Goal: Task Accomplishment & Management: Manage account settings

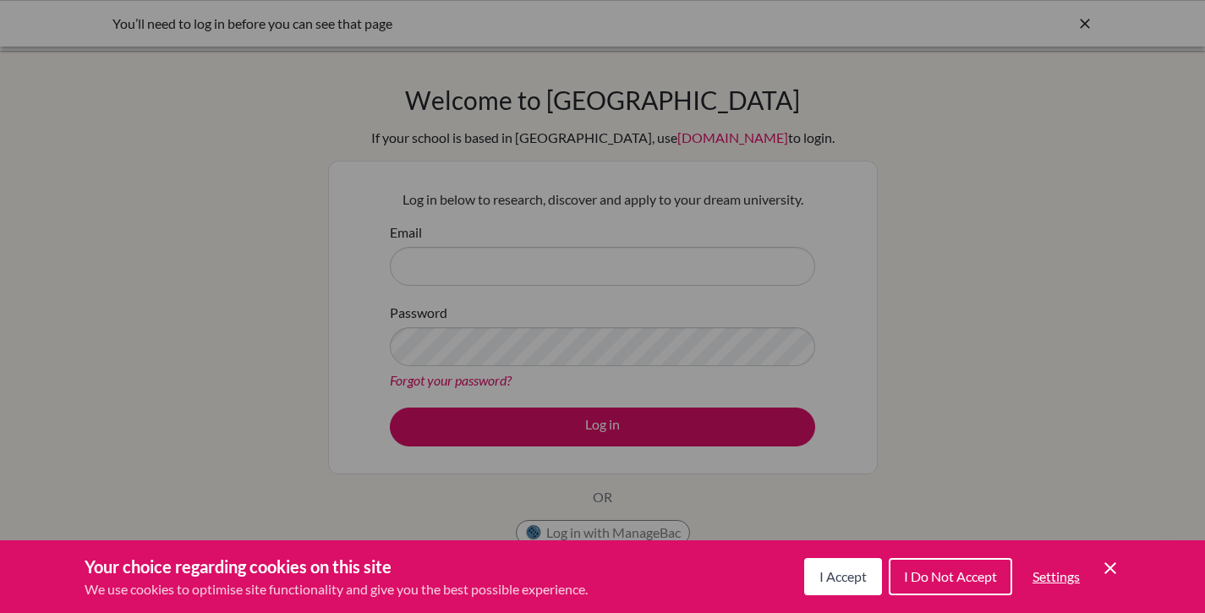
click at [561, 269] on div "Cookie Preferences" at bounding box center [602, 306] width 1205 height 613
click at [835, 578] on span "I Accept" at bounding box center [842, 576] width 47 height 16
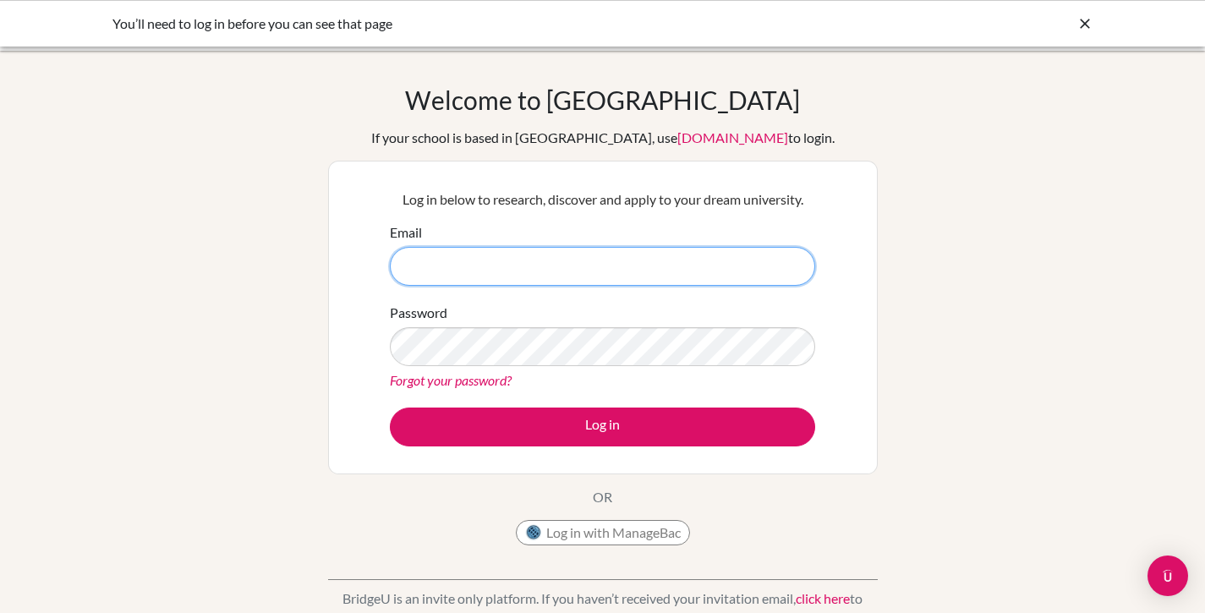
click at [489, 262] on input "Email" at bounding box center [602, 266] width 425 height 39
click at [0, 612] on nordpass-autofill-portal at bounding box center [0, 613] width 0 height 0
type input "diana.gravett@bridge-u.com"
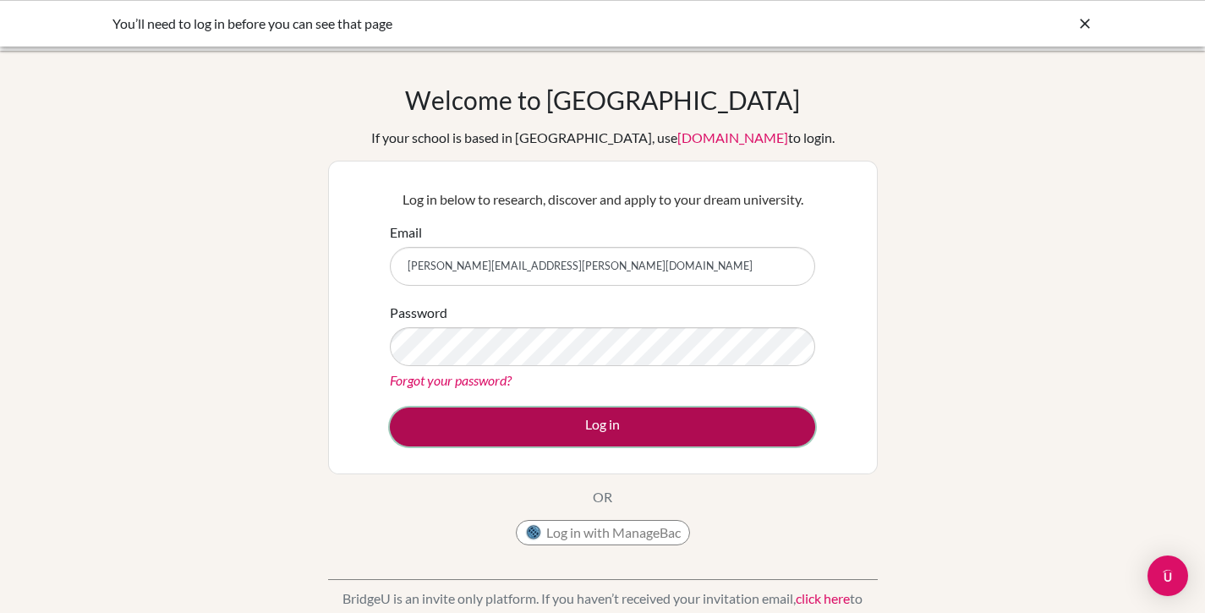
click at [462, 413] on button "Log in" at bounding box center [602, 427] width 425 height 39
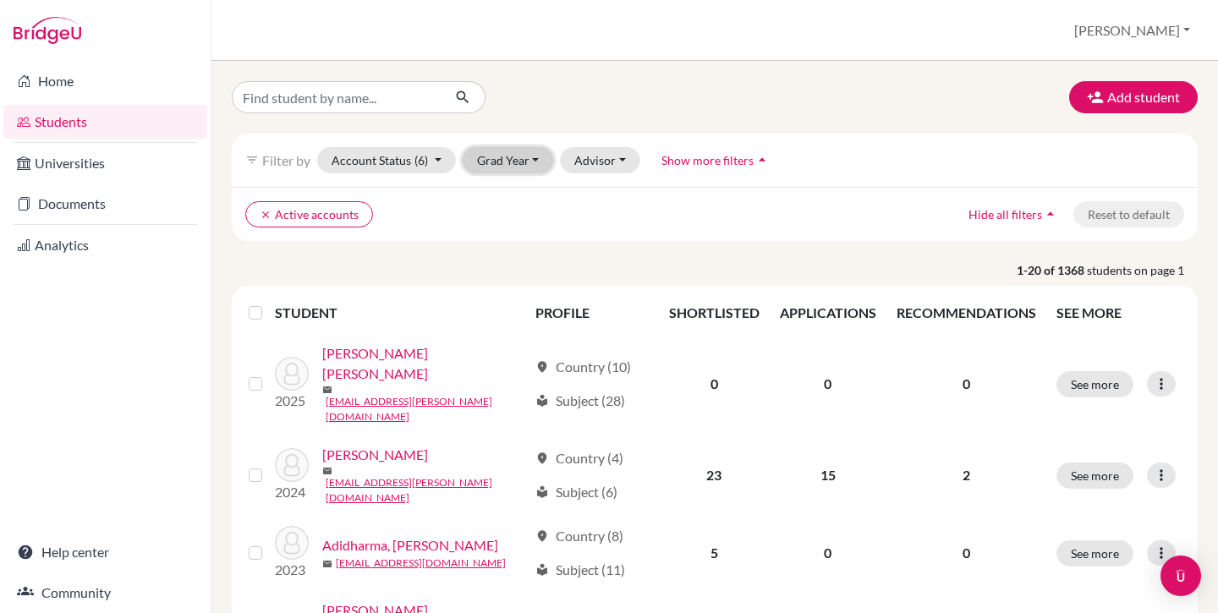
click at [498, 166] on button "Grad Year" at bounding box center [507, 160] width 91 height 26
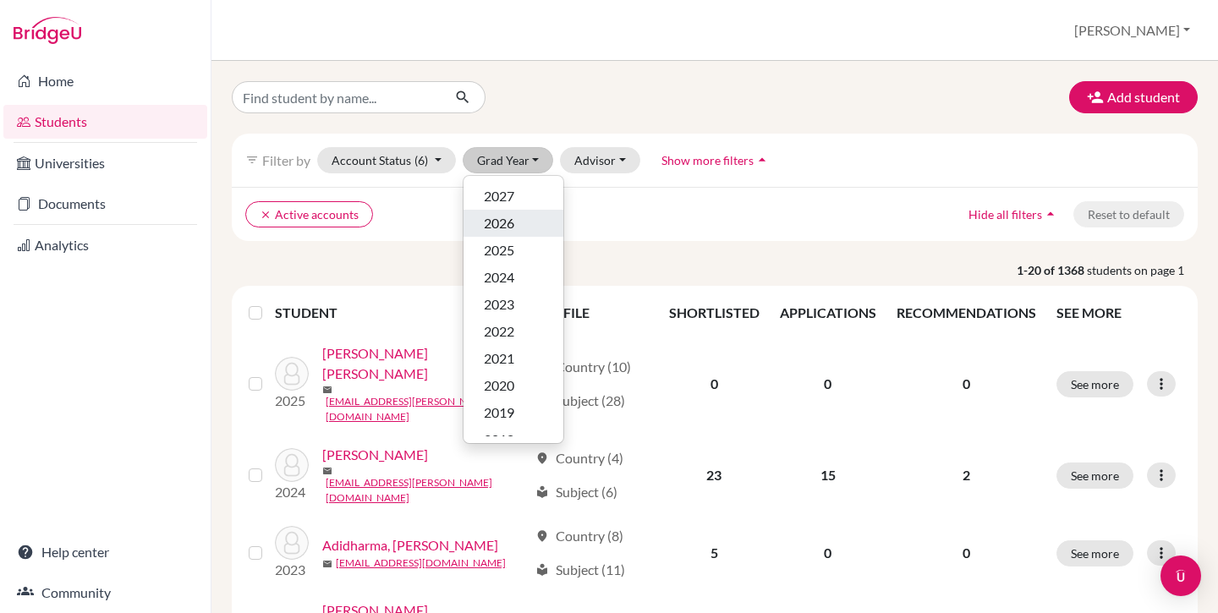
click at [511, 229] on span "2026" at bounding box center [499, 223] width 30 height 20
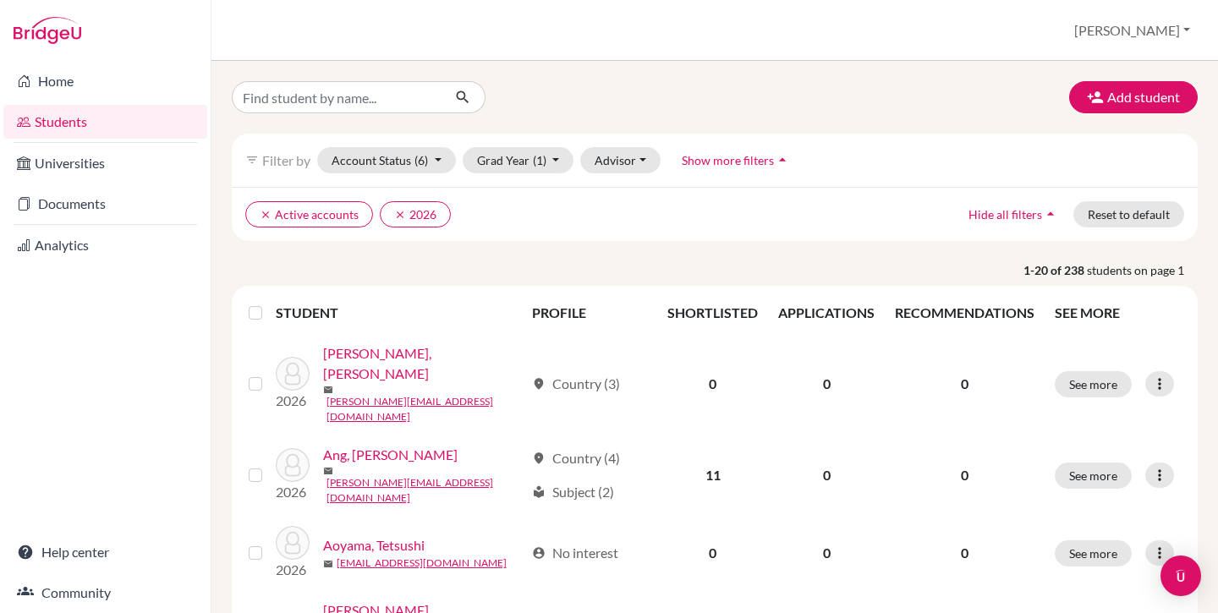
click at [269, 303] on label at bounding box center [269, 303] width 0 height 0
click at [0, 0] on input "checkbox" at bounding box center [0, 0] width 0 height 0
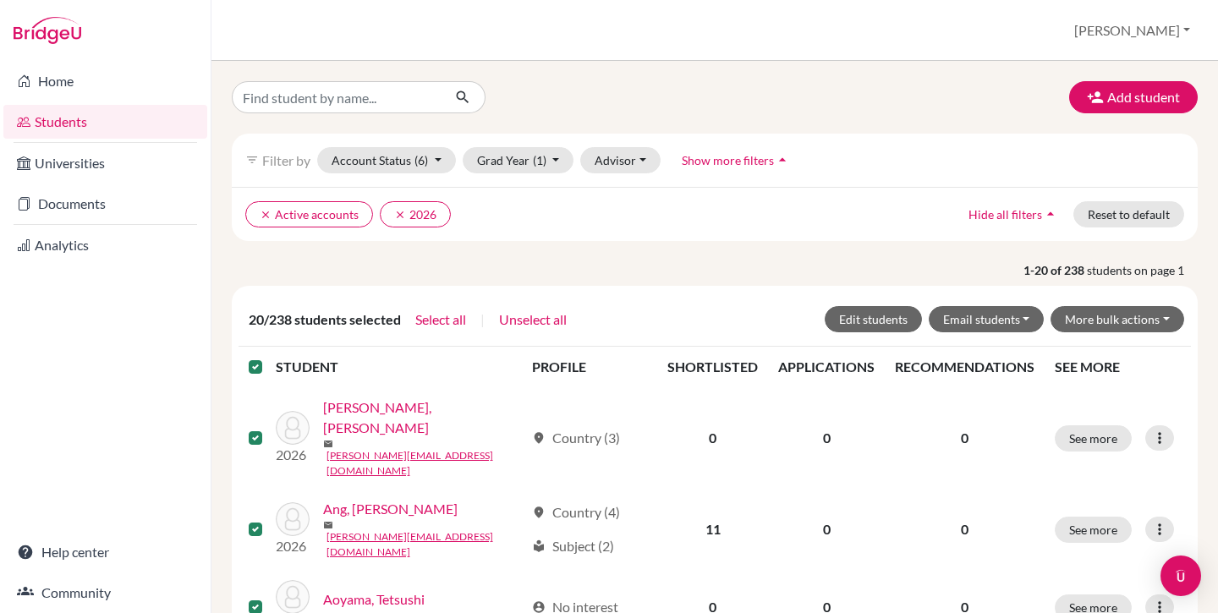
click at [269, 357] on label at bounding box center [269, 357] width 0 height 0
click at [0, 0] on input "checkbox" at bounding box center [0, 0] width 0 height 0
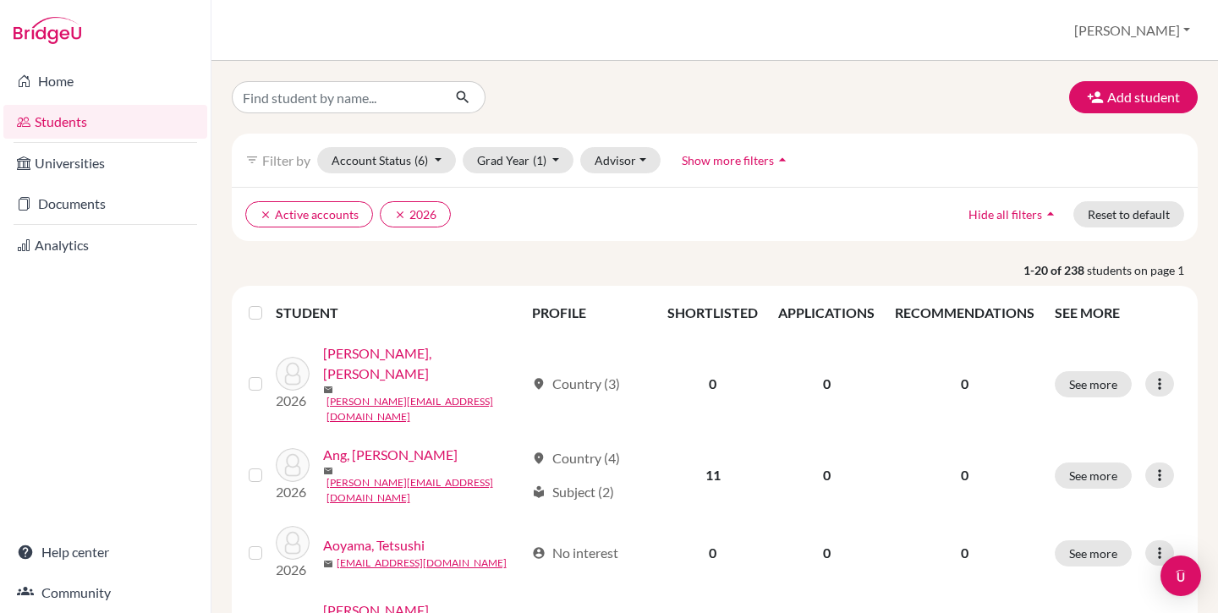
click at [695, 164] on span "Show more filters" at bounding box center [727, 160] width 92 height 14
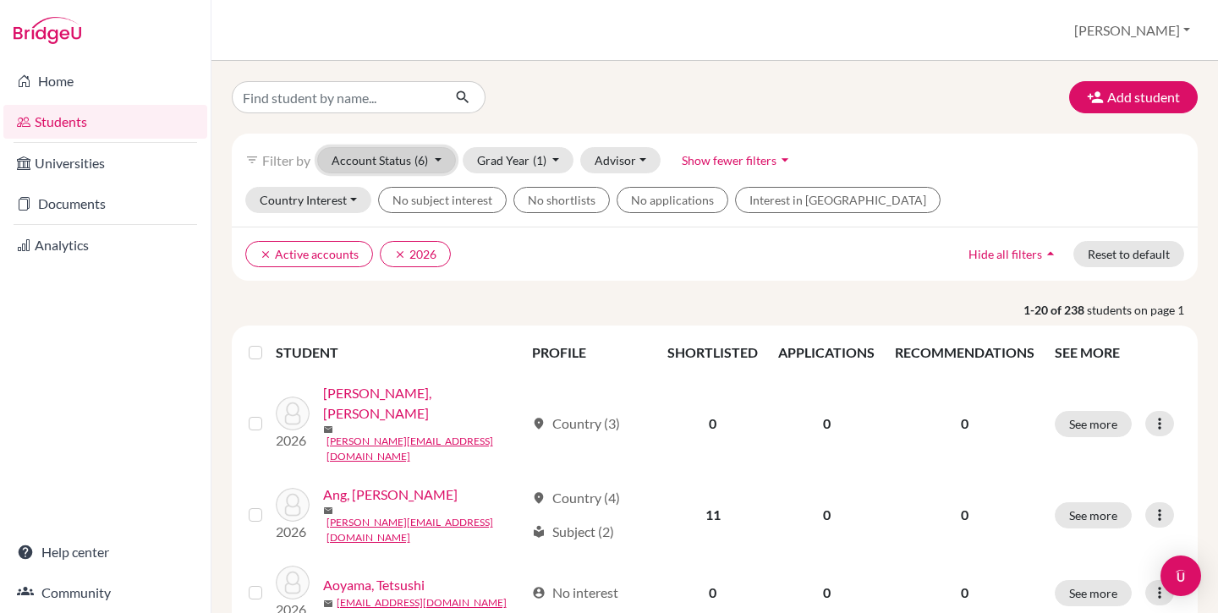
click at [413, 167] on button "Account Status (6)" at bounding box center [386, 160] width 139 height 26
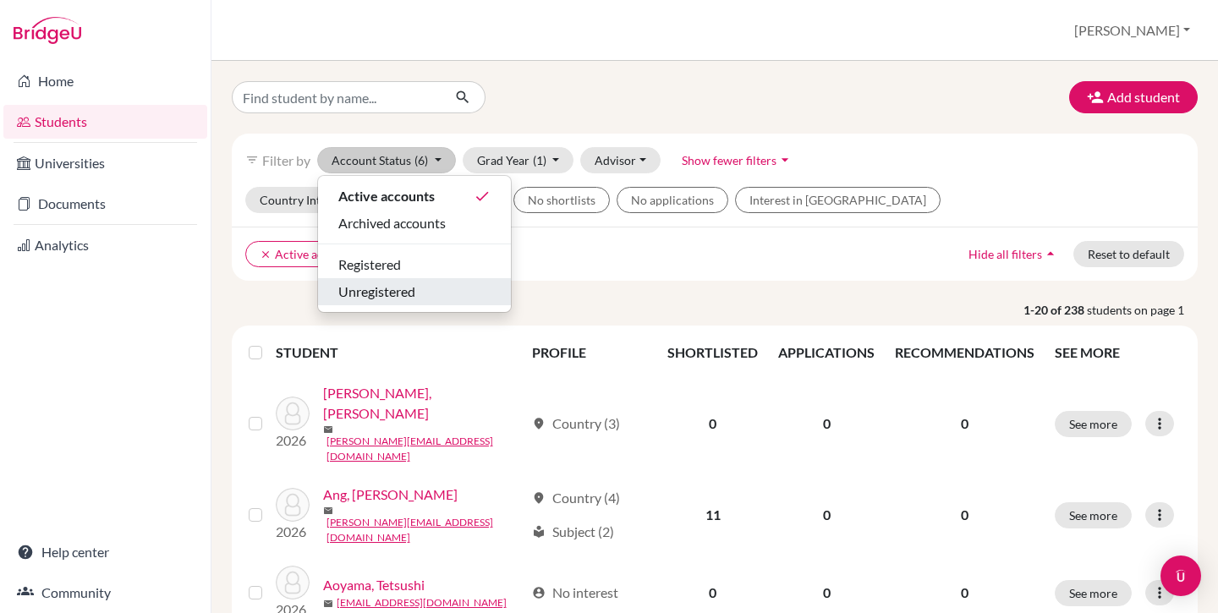
click at [407, 286] on span "Unregistered" at bounding box center [376, 292] width 77 height 20
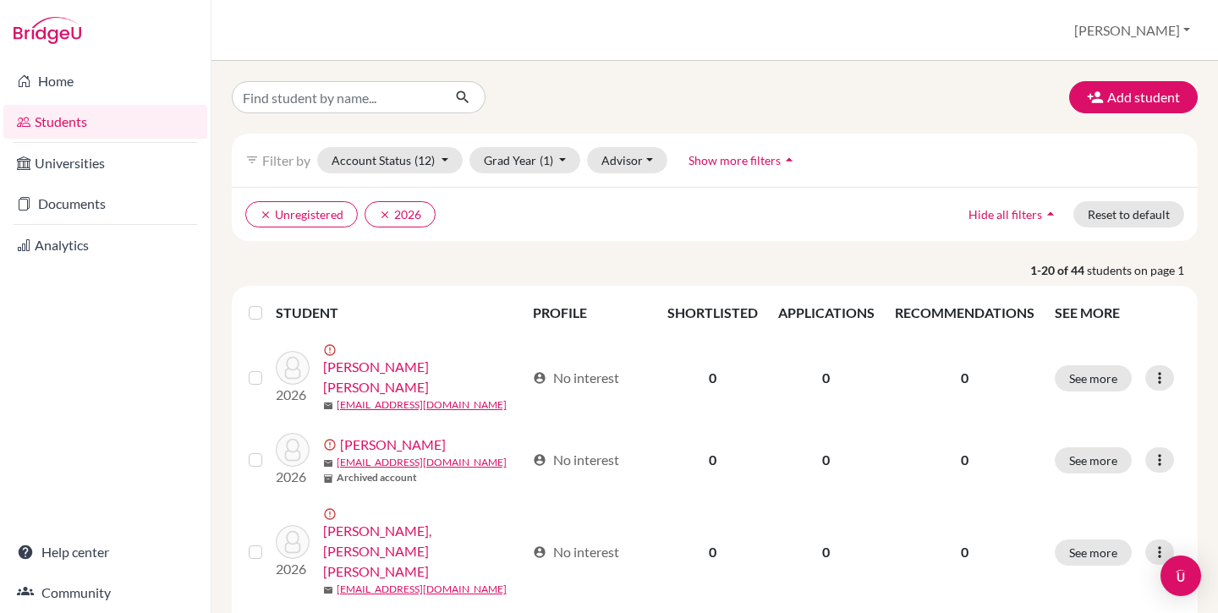
click at [267, 308] on div at bounding box center [259, 313] width 20 height 20
click at [269, 303] on label at bounding box center [269, 303] width 0 height 0
click at [0, 0] on input "checkbox" at bounding box center [0, 0] width 0 height 0
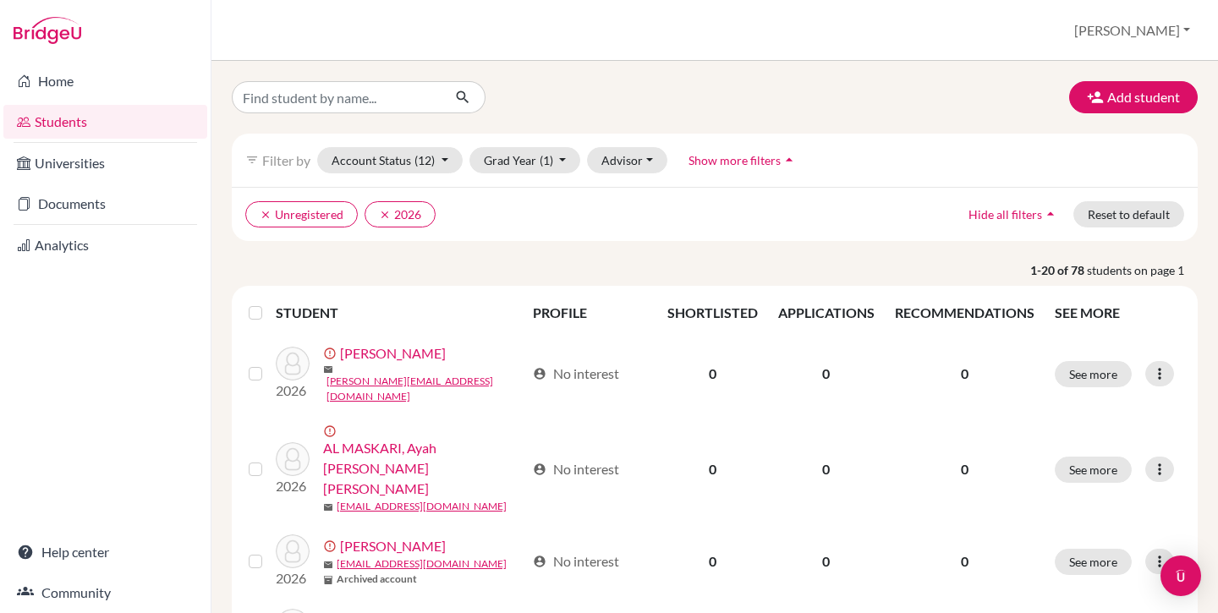
click at [269, 303] on label at bounding box center [269, 303] width 0 height 0
click at [0, 0] on input "checkbox" at bounding box center [0, 0] width 0 height 0
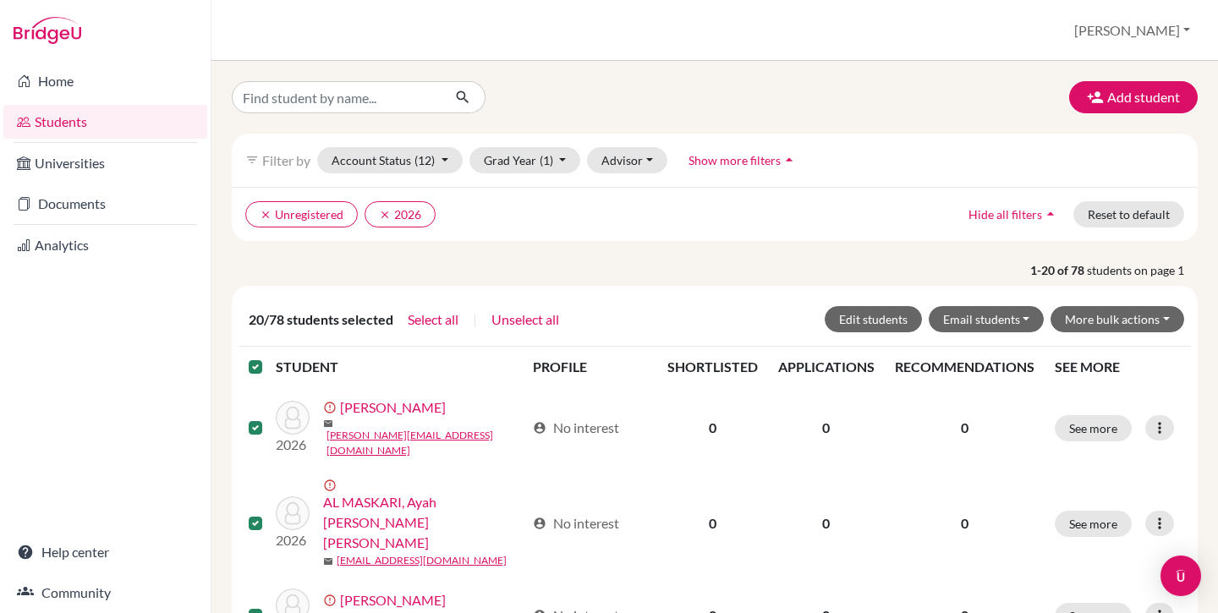
click at [269, 357] on label at bounding box center [269, 357] width 0 height 0
click at [0, 0] on input "checkbox" at bounding box center [0, 0] width 0 height 0
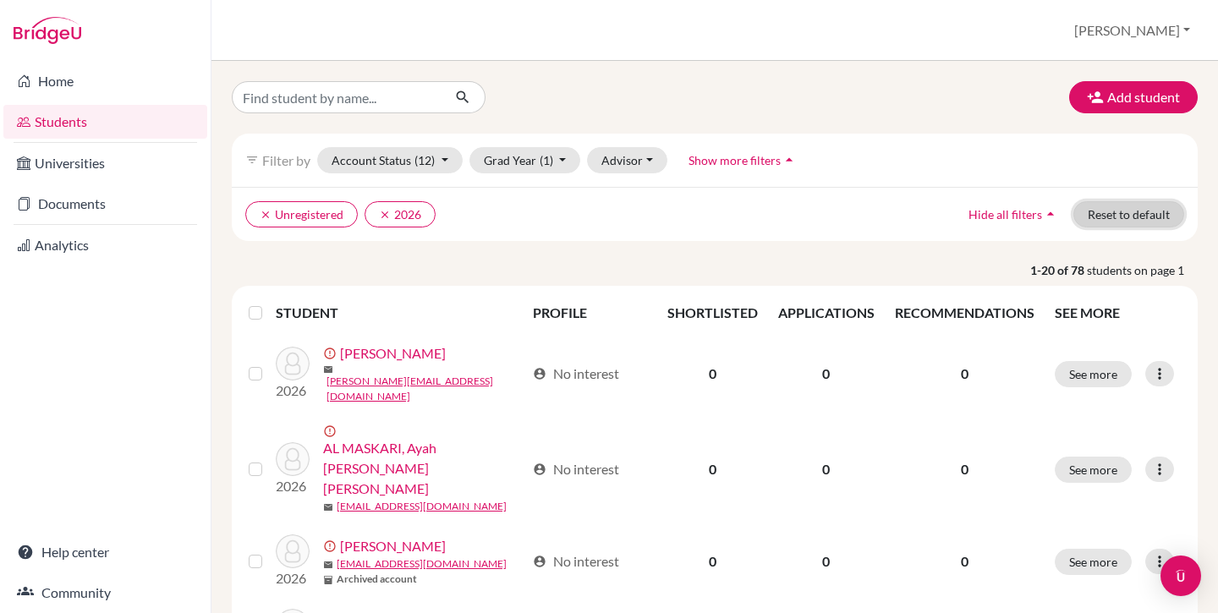
click at [1125, 214] on button "Reset to default" at bounding box center [1128, 214] width 111 height 26
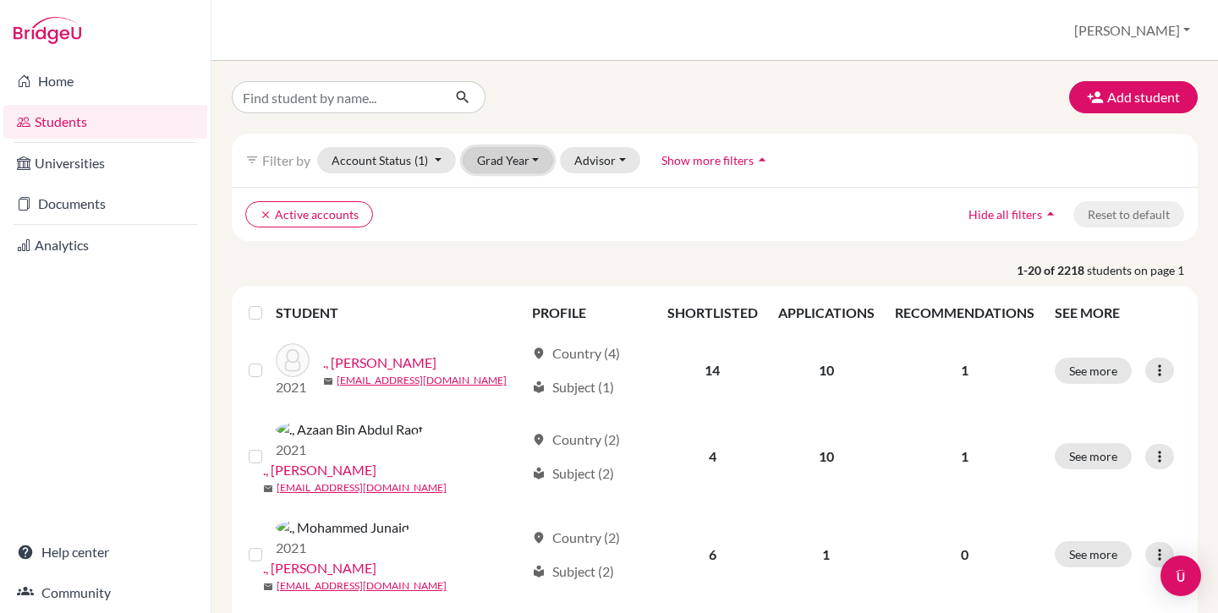
click at [500, 157] on button "Grad Year" at bounding box center [507, 160] width 91 height 26
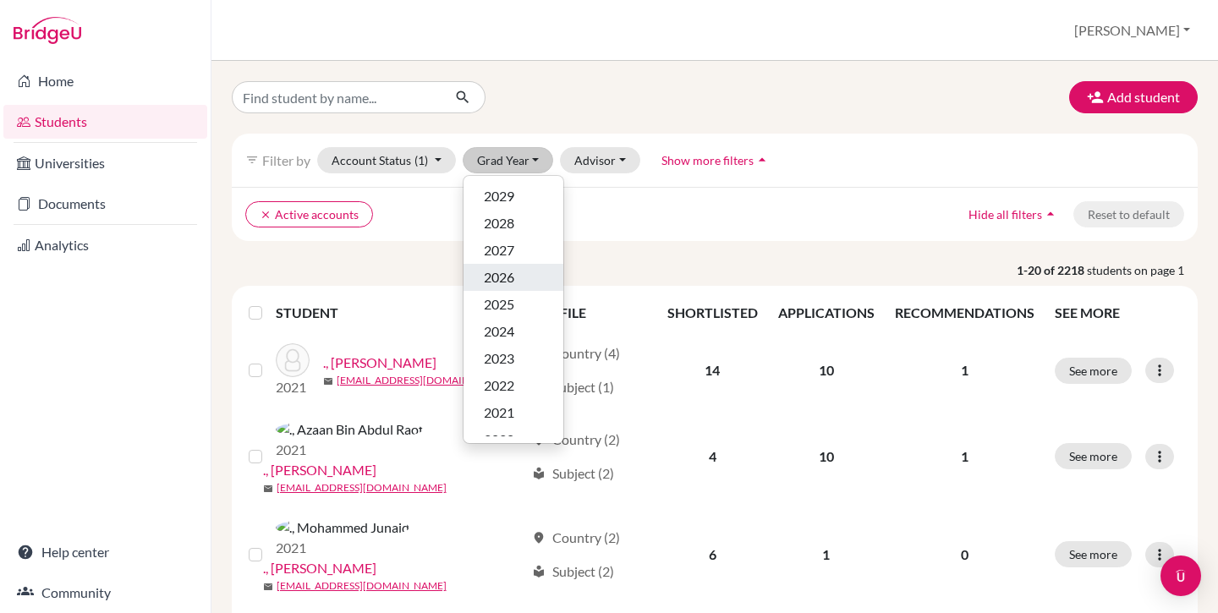
click at [515, 272] on div "2026" at bounding box center [513, 277] width 59 height 20
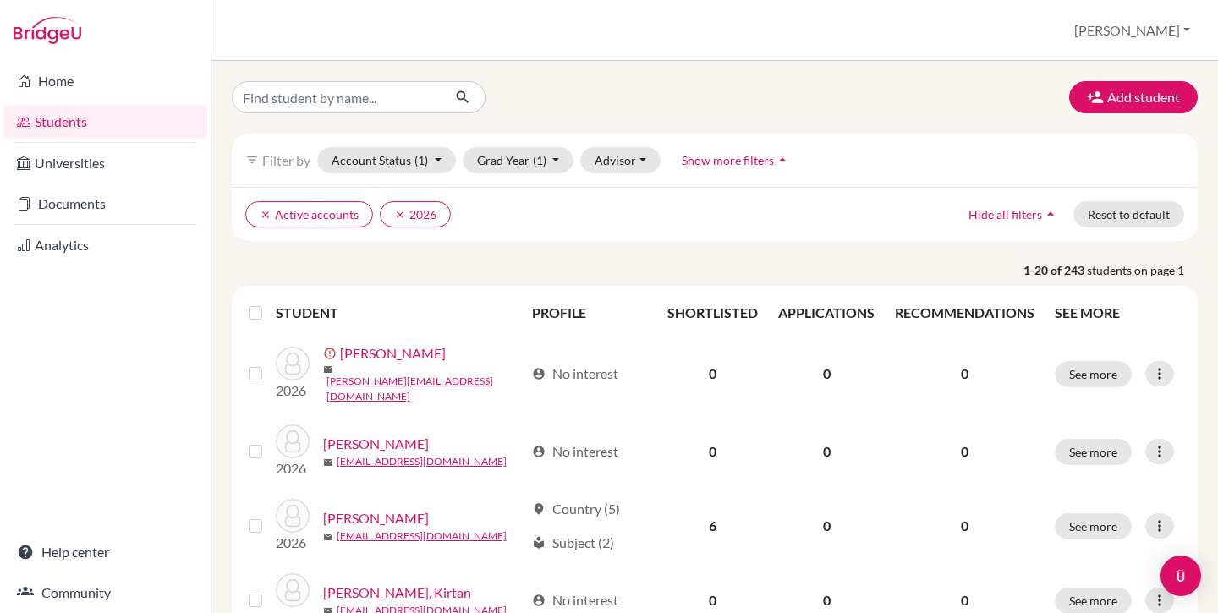
click at [269, 303] on label at bounding box center [269, 303] width 0 height 0
click at [0, 0] on input "checkbox" at bounding box center [0, 0] width 0 height 0
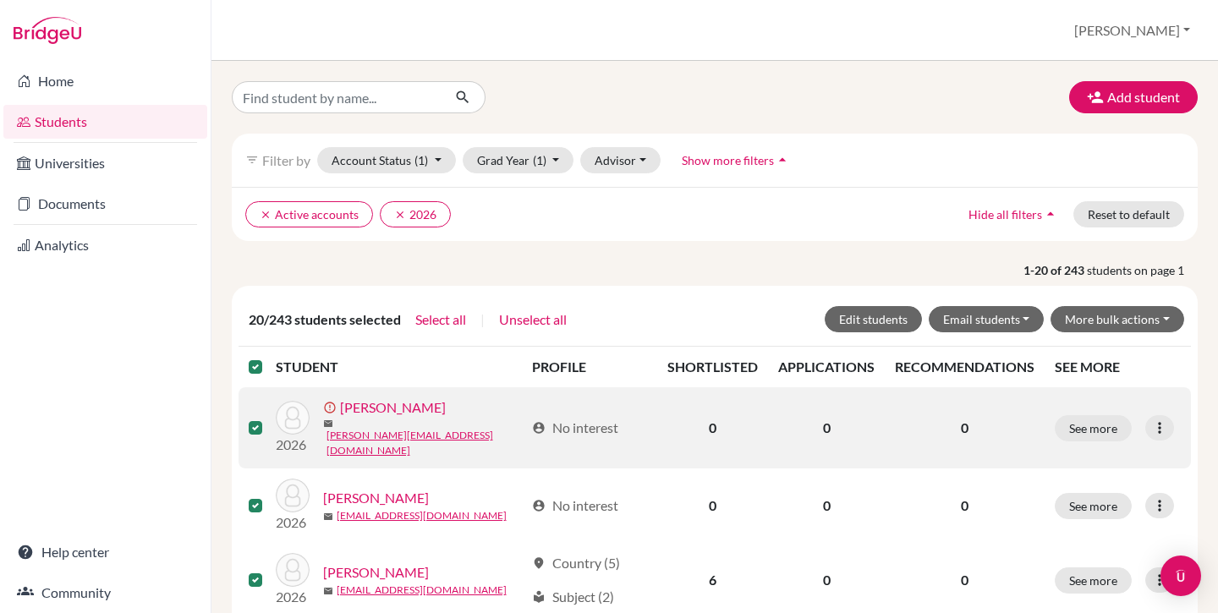
click at [269, 357] on label at bounding box center [269, 357] width 0 height 0
click at [0, 0] on input "checkbox" at bounding box center [0, 0] width 0 height 0
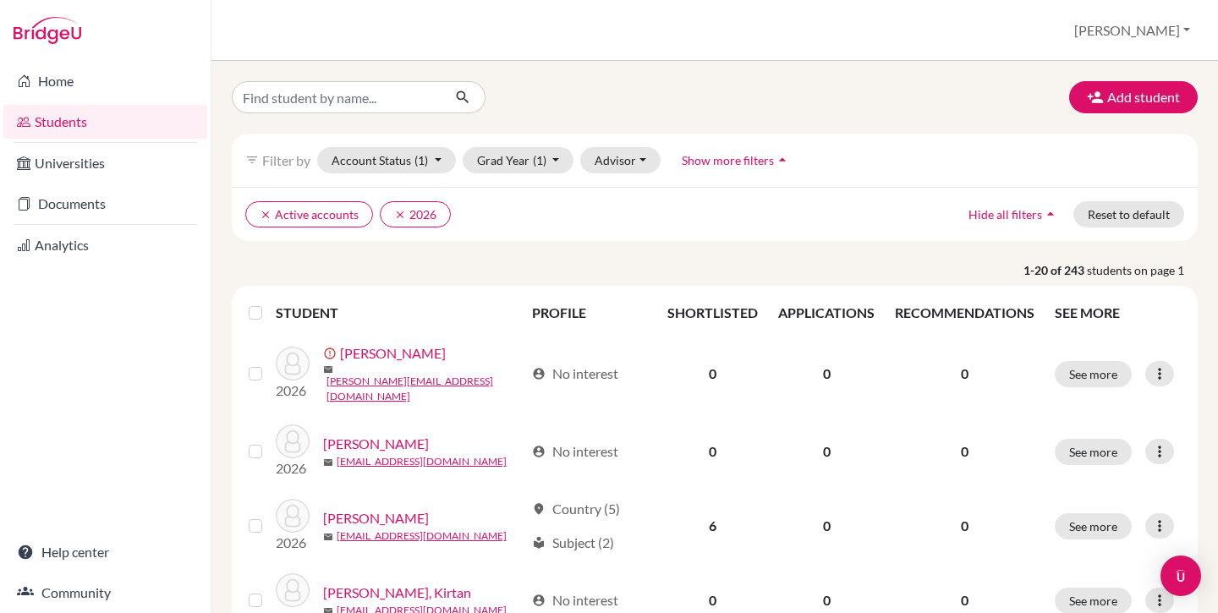
click at [269, 303] on label at bounding box center [269, 303] width 0 height 0
click at [0, 0] on input "checkbox" at bounding box center [0, 0] width 0 height 0
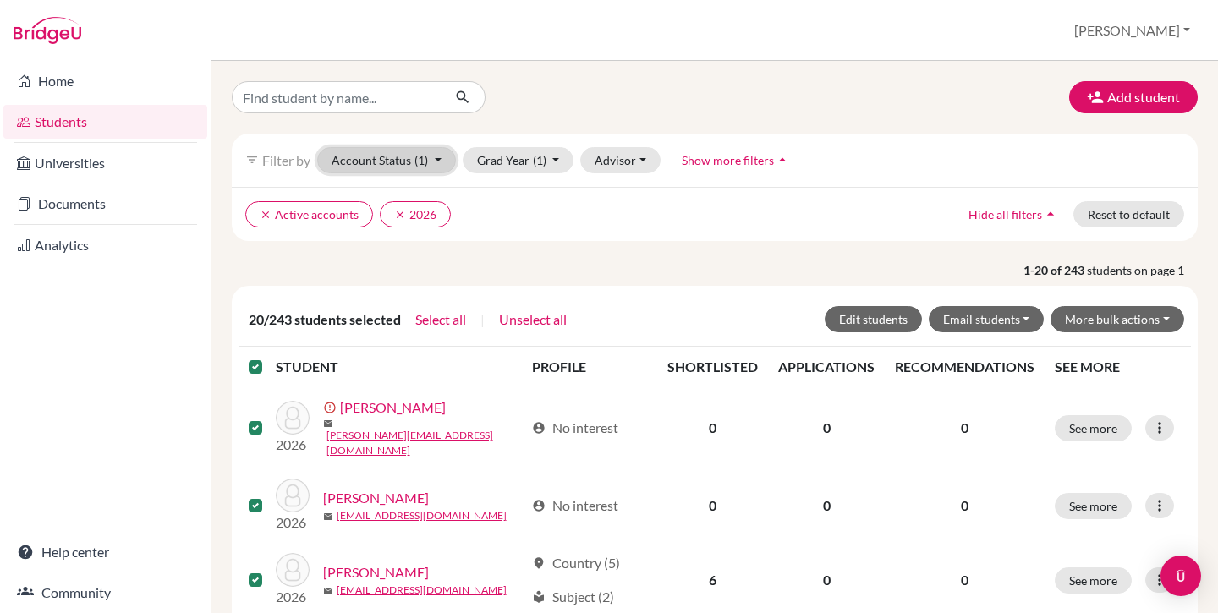
click at [391, 157] on button "Account Status (1)" at bounding box center [386, 160] width 139 height 26
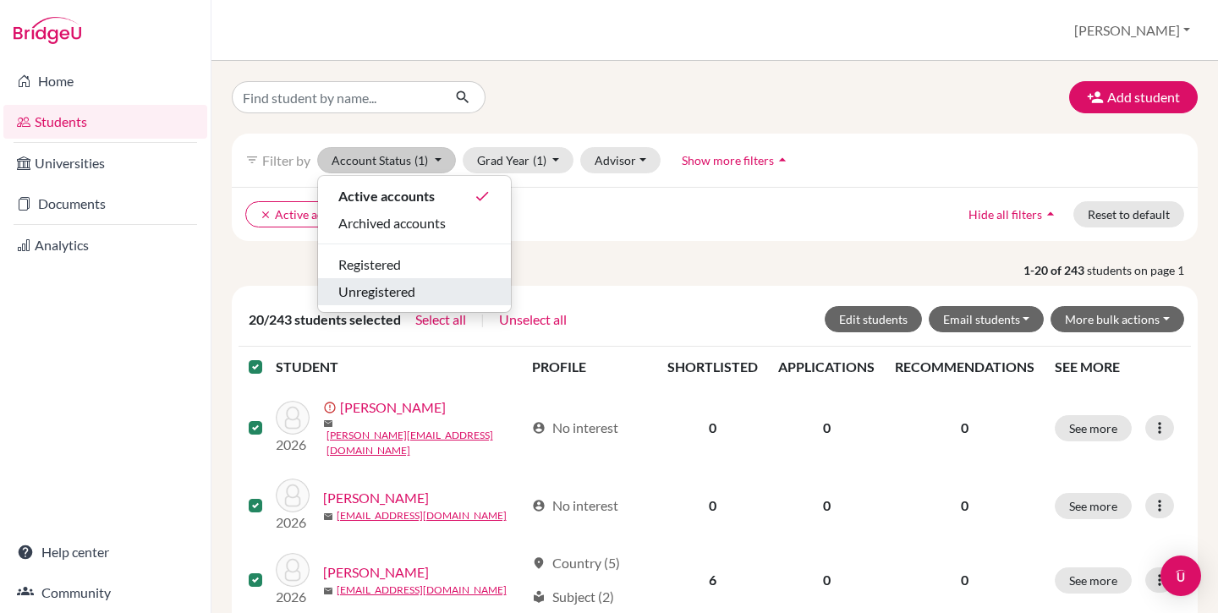
click at [398, 287] on span "Unregistered" at bounding box center [376, 292] width 77 height 20
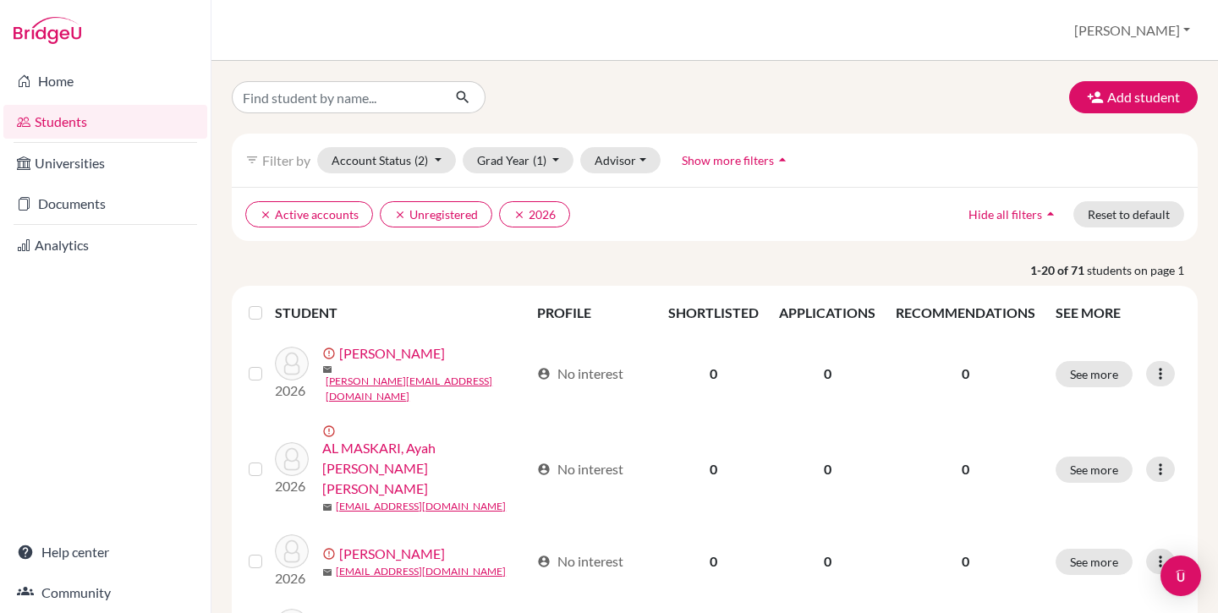
click at [269, 303] on label at bounding box center [269, 303] width 0 height 0
click at [0, 0] on input "checkbox" at bounding box center [0, 0] width 0 height 0
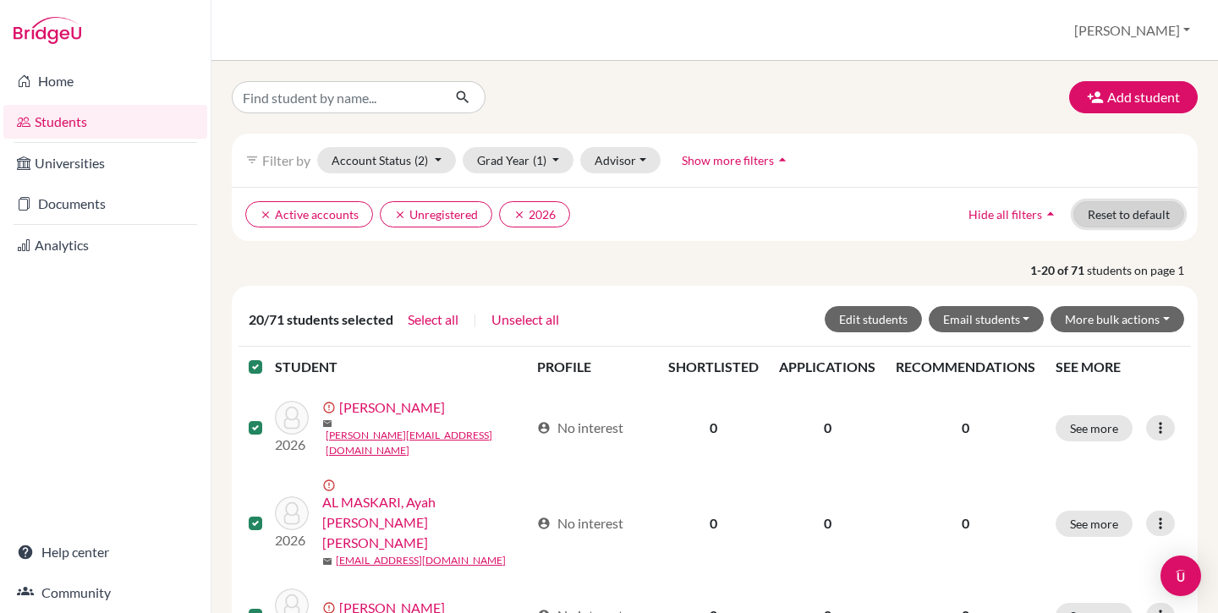
click at [1101, 216] on button "Reset to default" at bounding box center [1128, 214] width 111 height 26
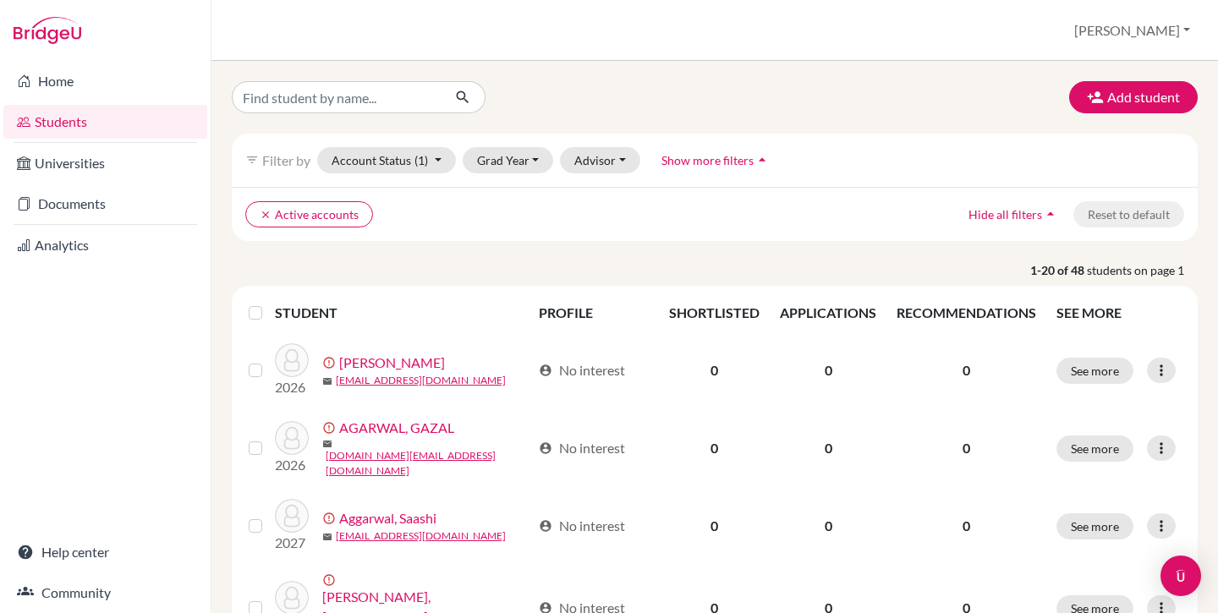
click at [491, 175] on div "filter_list Filter by Account Status (1) Active accounts done Archived accounts…" at bounding box center [715, 160] width 966 height 53
click at [500, 152] on button "Grad Year" at bounding box center [507, 160] width 91 height 26
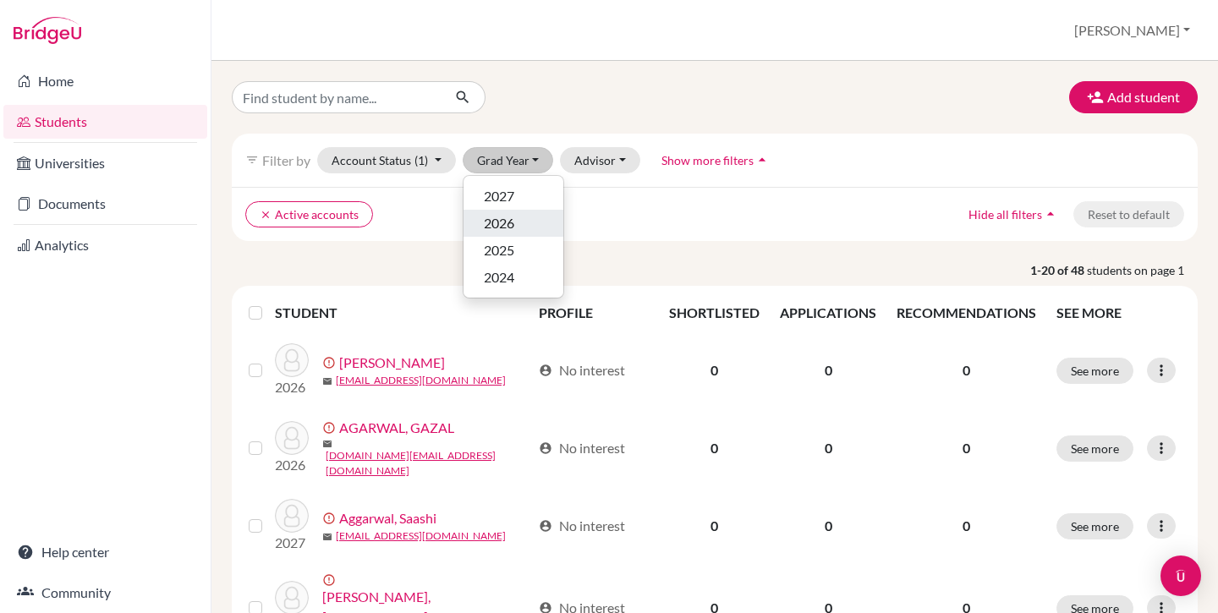
click at [509, 227] on span "2026" at bounding box center [499, 223] width 30 height 20
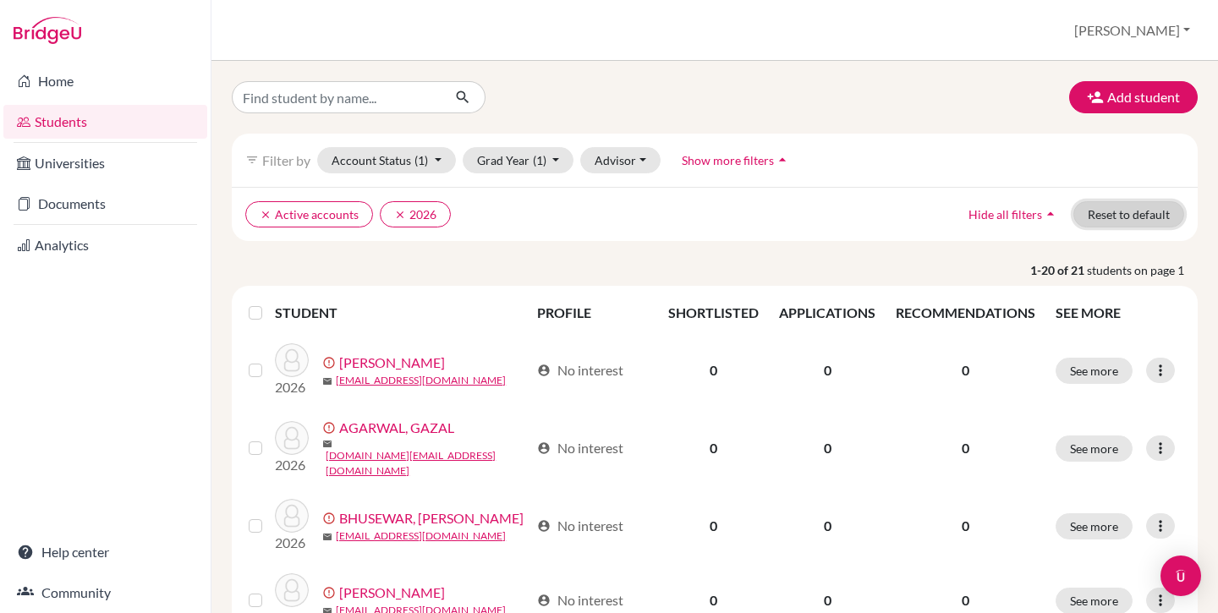
click at [1117, 210] on button "Reset to default" at bounding box center [1128, 214] width 111 height 26
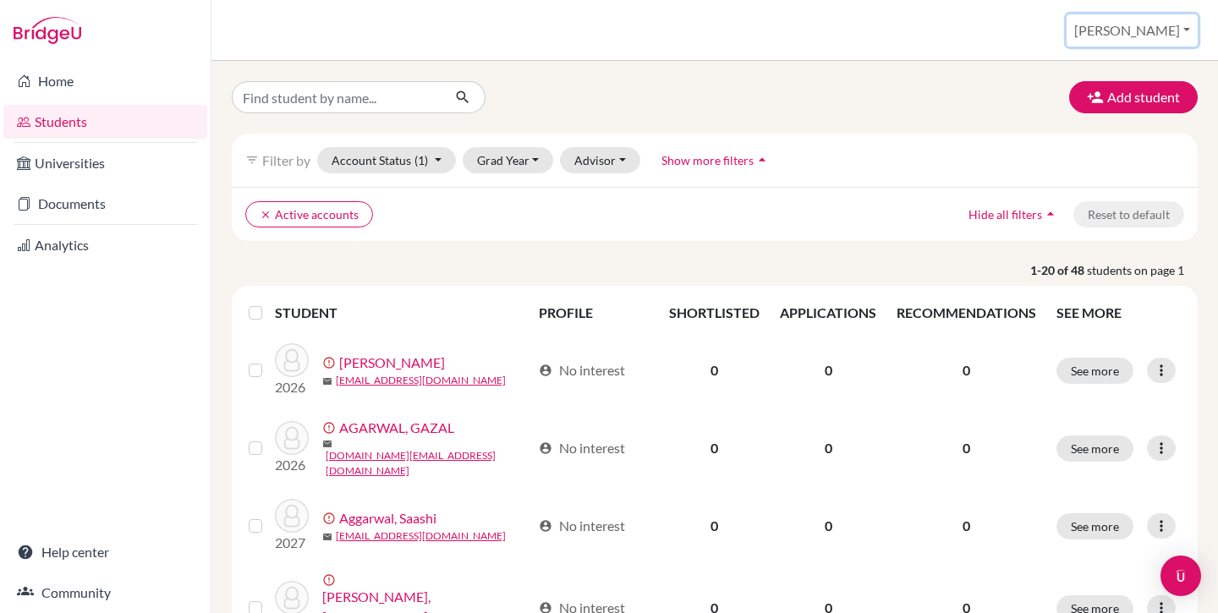
click at [1167, 43] on button "[PERSON_NAME]" at bounding box center [1131, 30] width 131 height 32
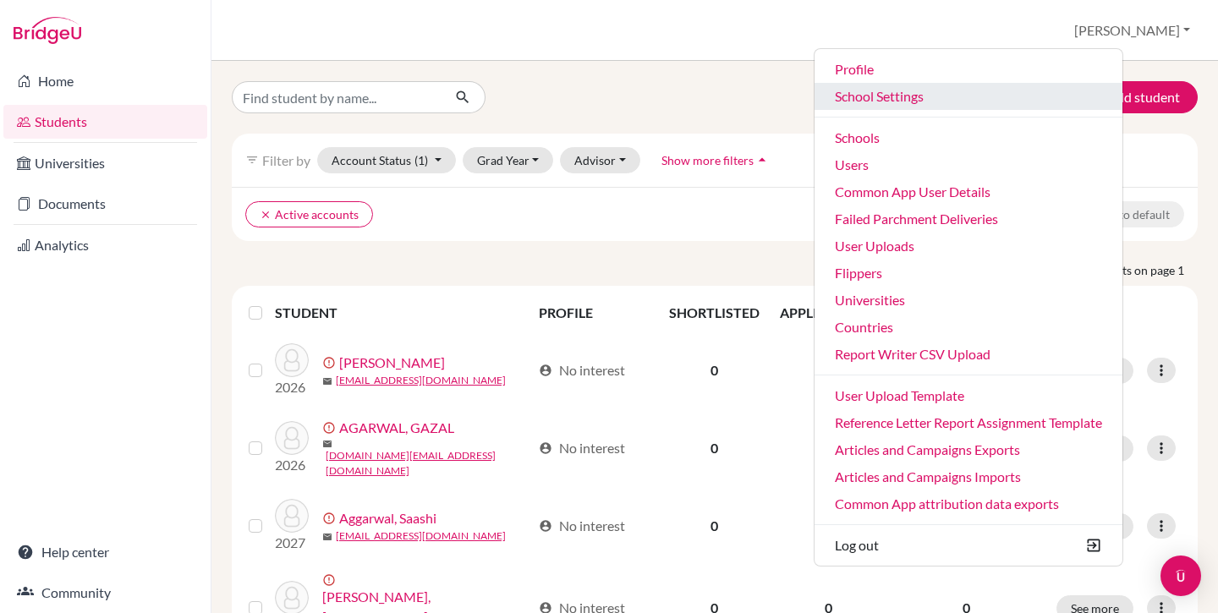
click at [925, 96] on link "School Settings" at bounding box center [968, 96] width 308 height 27
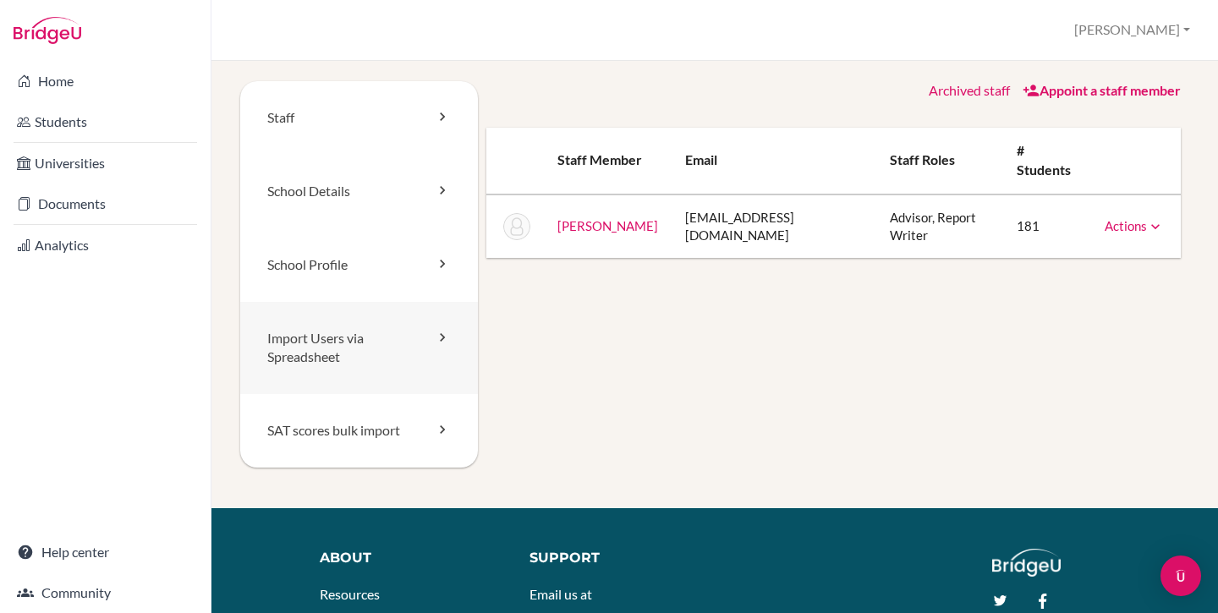
click at [314, 339] on link "Import Users via Spreadsheet" at bounding box center [359, 348] width 238 height 93
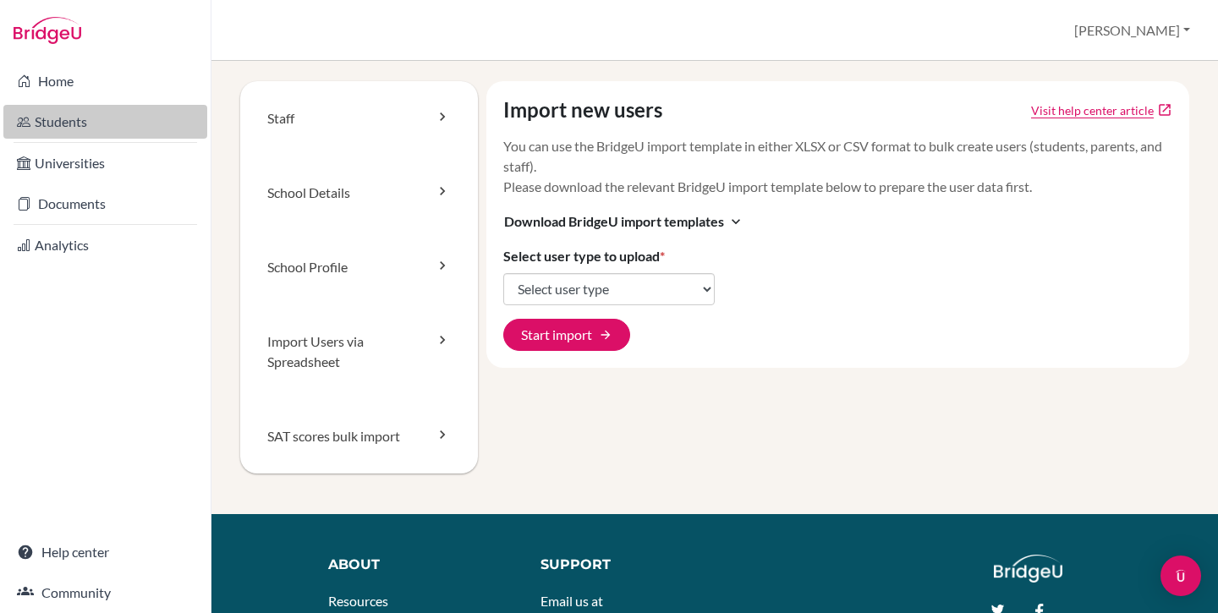
click at [85, 112] on link "Students" at bounding box center [105, 122] width 204 height 34
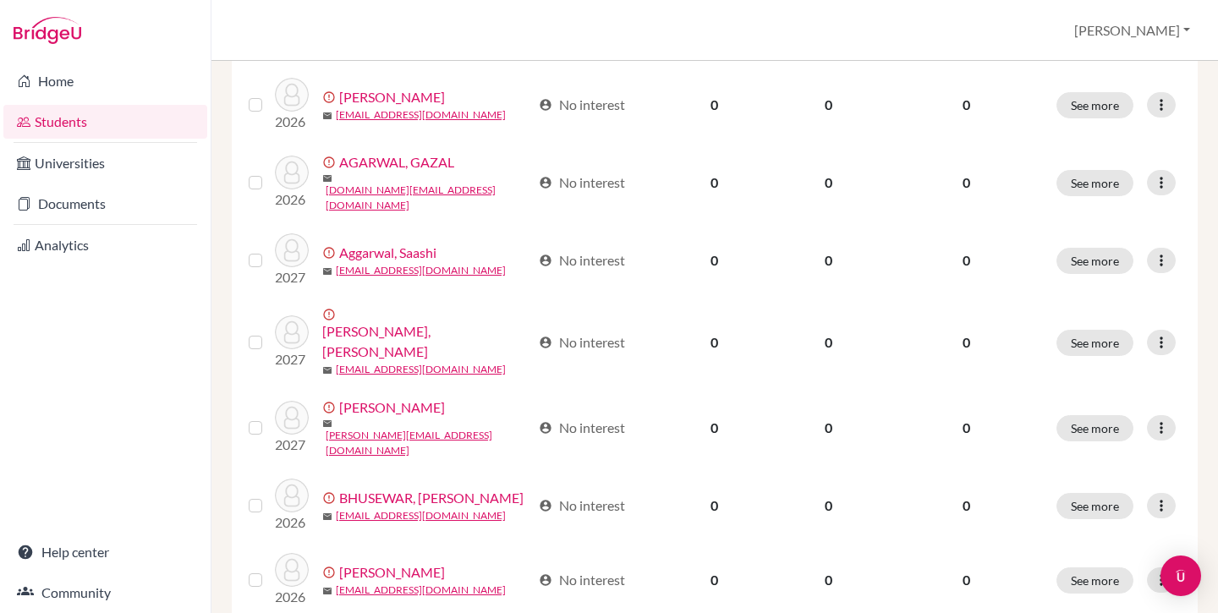
scroll to position [30, 0]
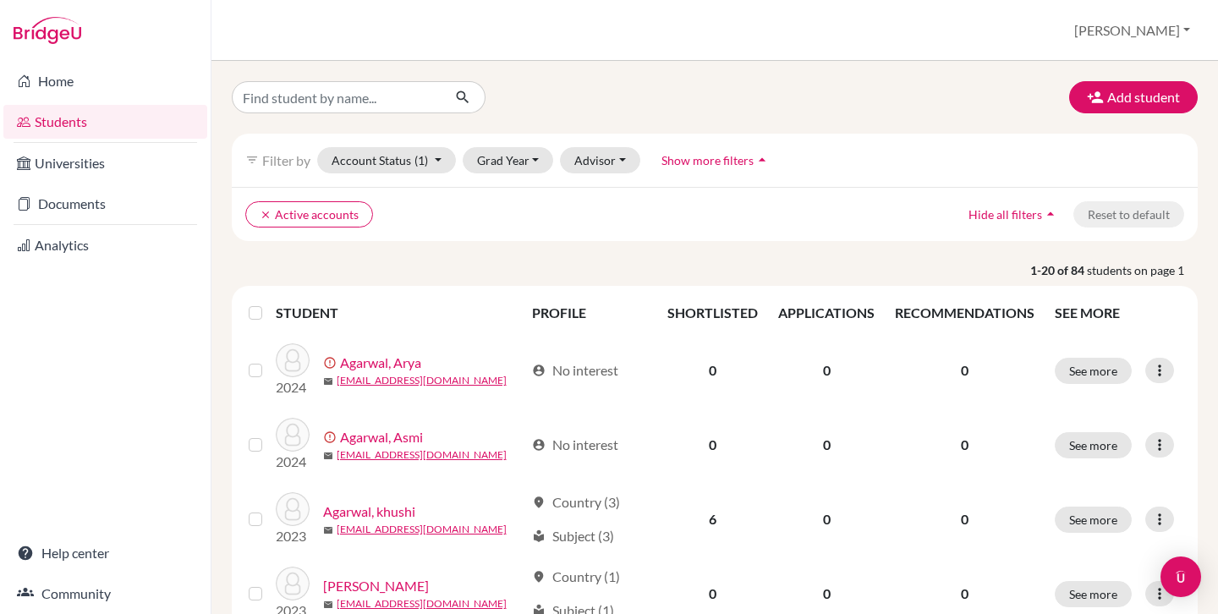
click at [474, 173] on div "filter_list Filter by Account Status (1) Active accounts done Archived accounts…" at bounding box center [715, 160] width 966 height 53
click at [479, 172] on button "Grad Year" at bounding box center [507, 160] width 91 height 26
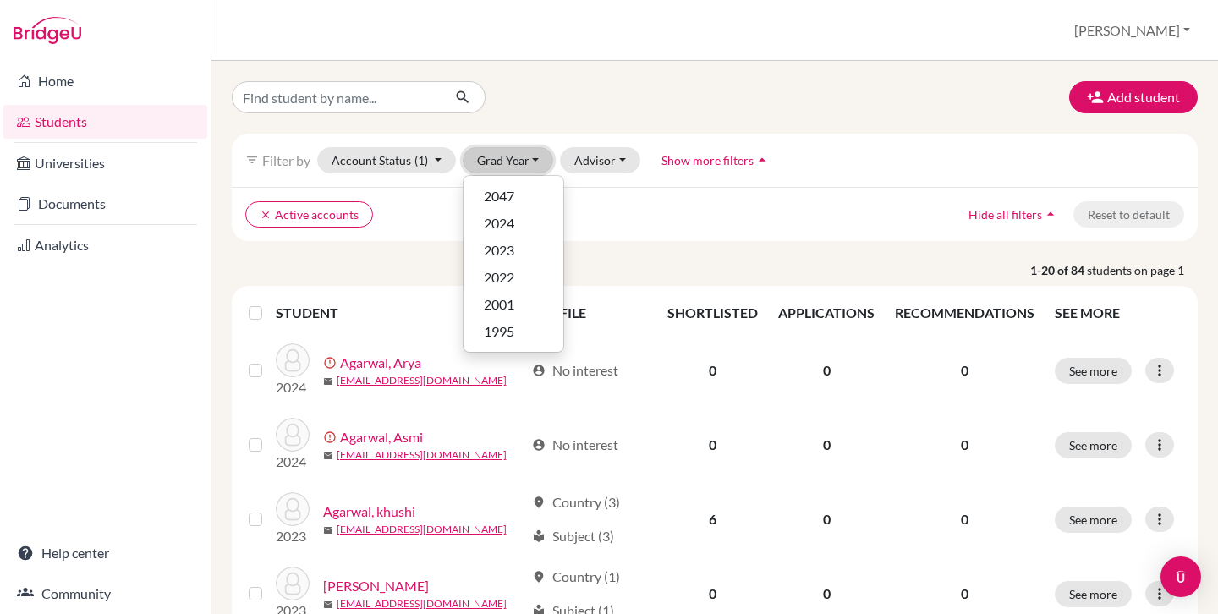
click at [495, 168] on button "Grad Year" at bounding box center [507, 160] width 91 height 26
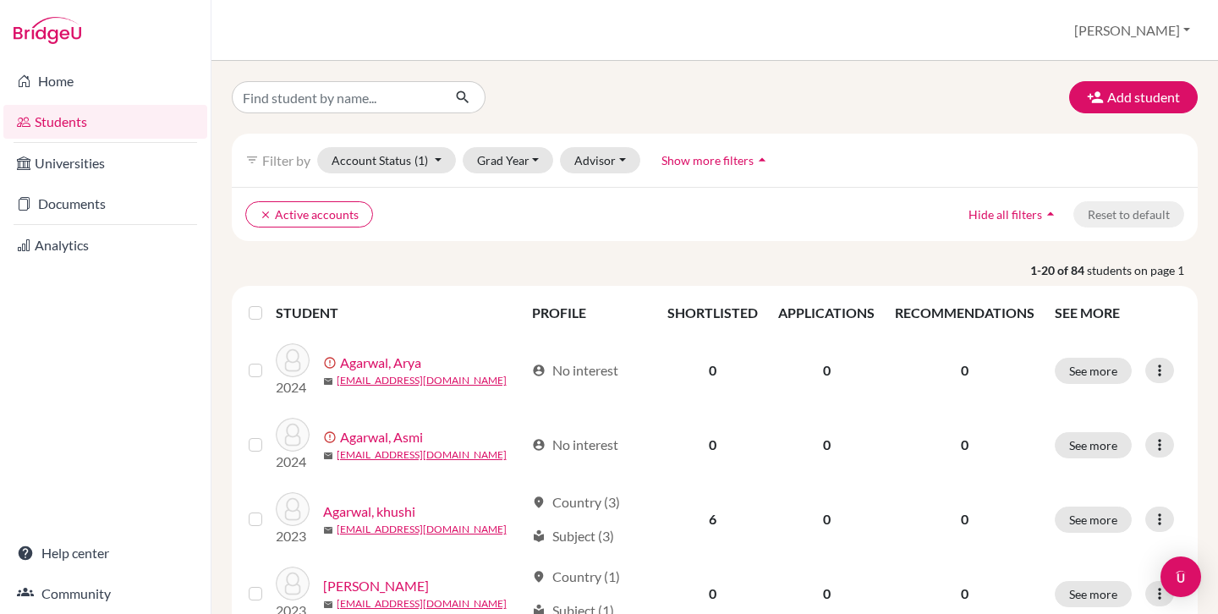
click at [632, 61] on div "Add student filter_list Filter by Account Status (1) Active accounts done Archi…" at bounding box center [714, 337] width 1006 height 553
click at [1175, 19] on button "[PERSON_NAME]" at bounding box center [1131, 30] width 131 height 32
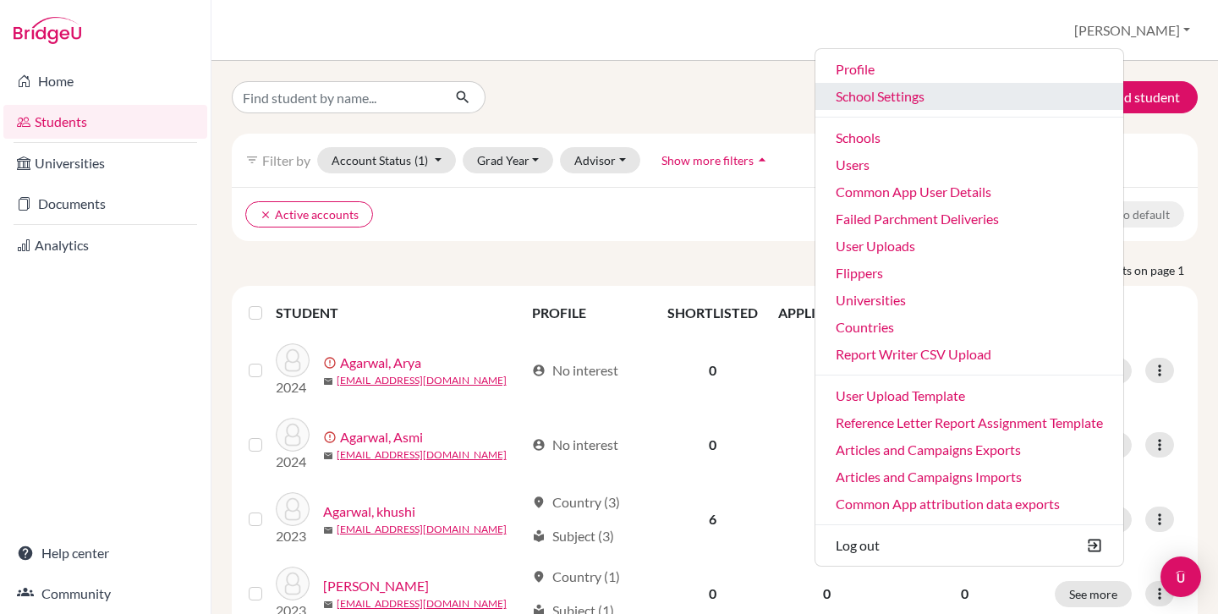
click at [965, 94] on link "School Settings" at bounding box center [969, 96] width 308 height 27
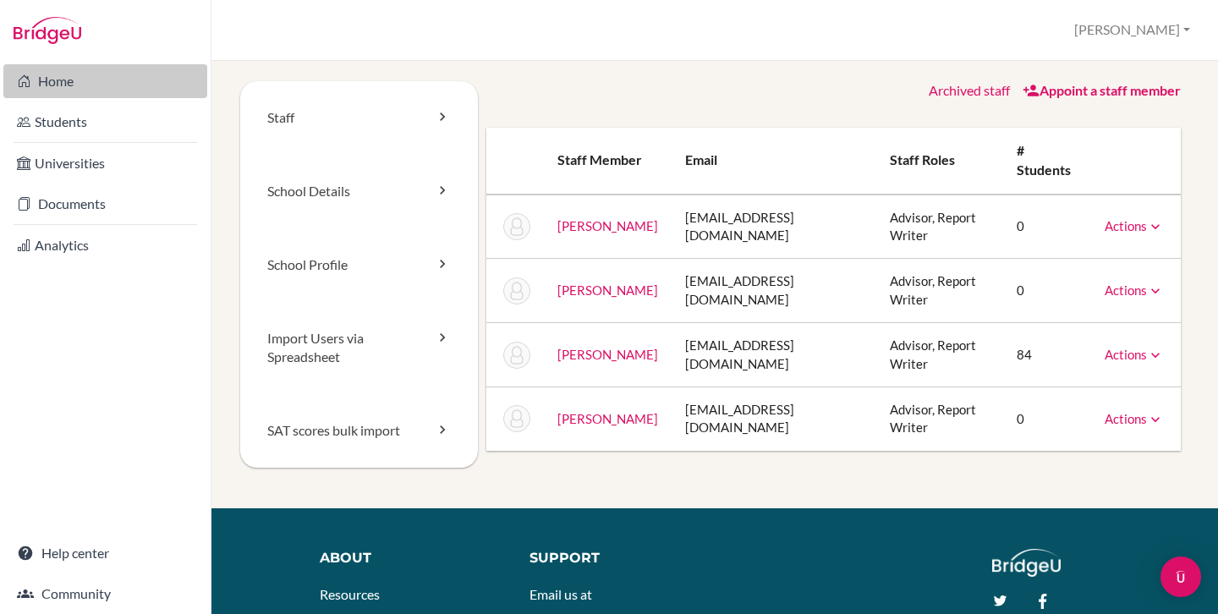
click at [79, 82] on link "Home" at bounding box center [105, 81] width 204 height 34
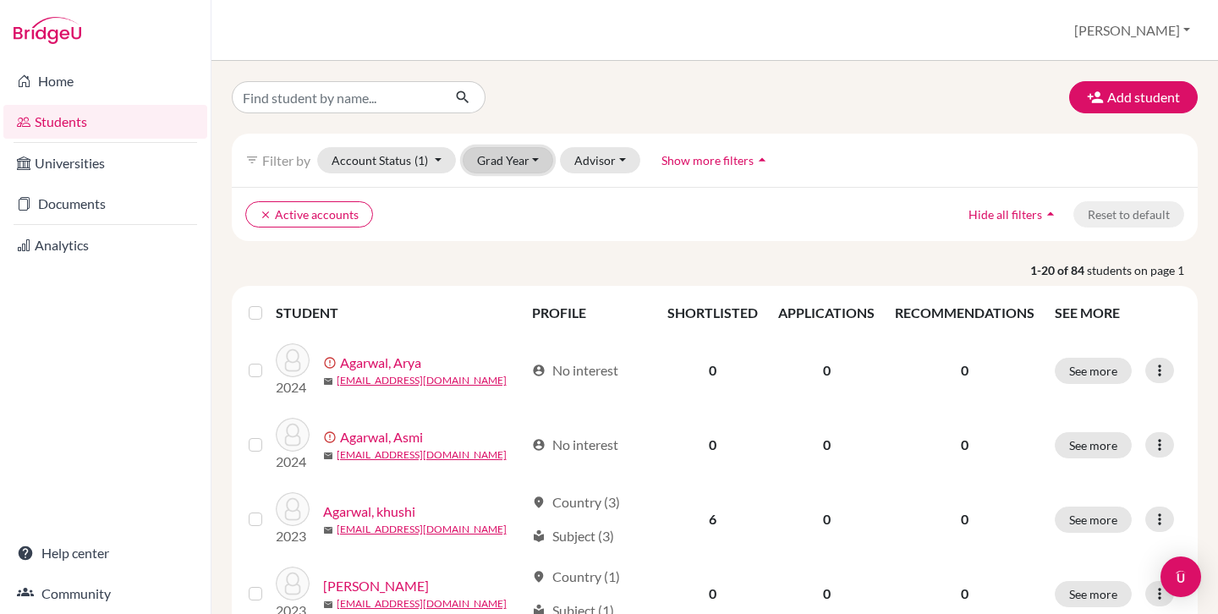
click at [523, 155] on button "Grad Year" at bounding box center [507, 160] width 91 height 26
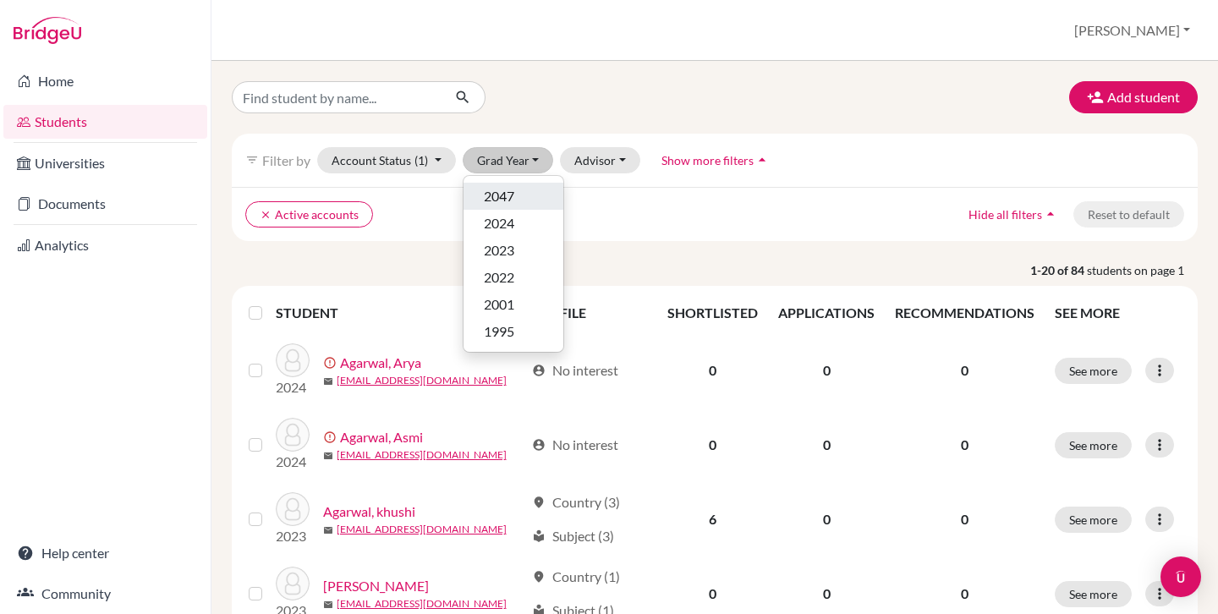
click at [518, 195] on div "2047" at bounding box center [513, 196] width 59 height 20
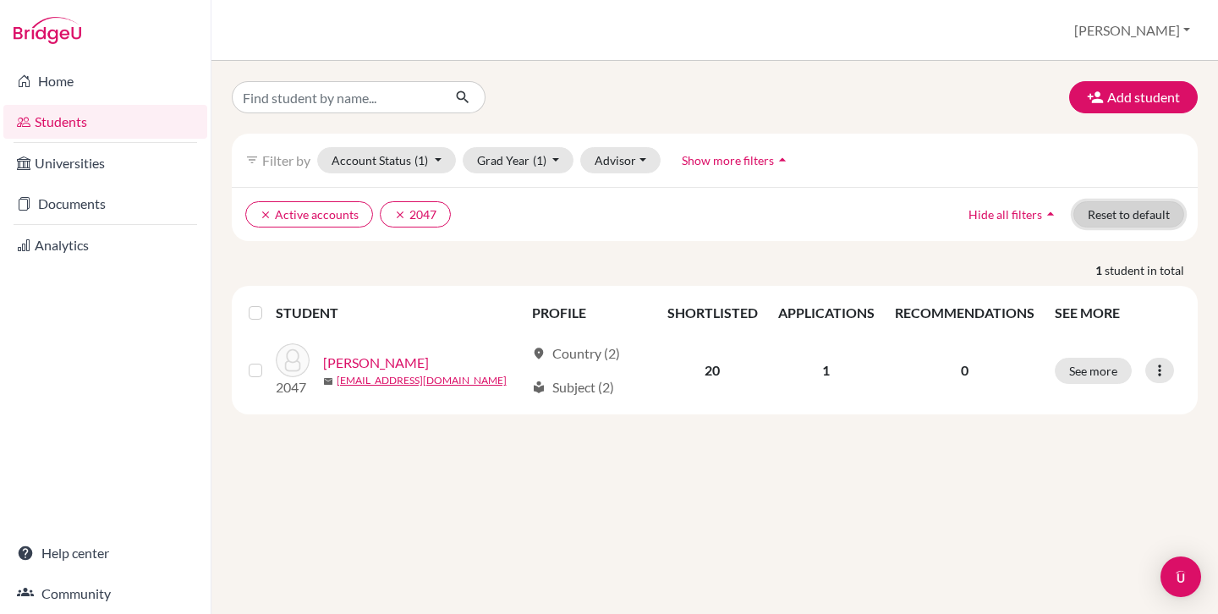
click at [1099, 211] on button "Reset to default" at bounding box center [1128, 214] width 111 height 26
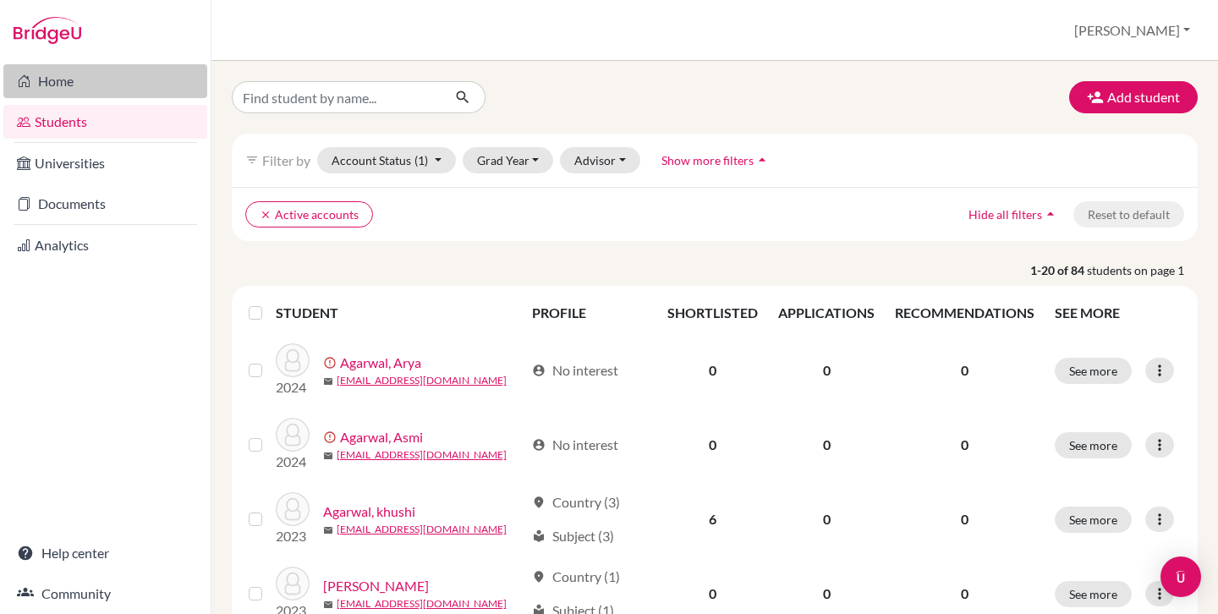
click at [60, 86] on link "Home" at bounding box center [105, 81] width 204 height 34
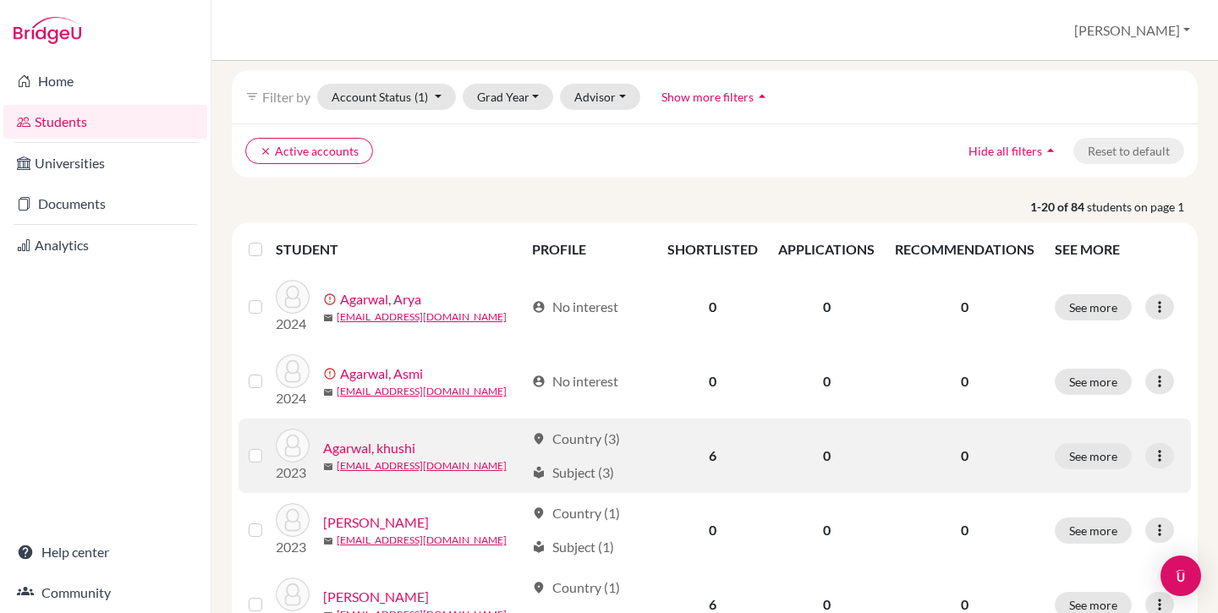
scroll to position [85, 0]
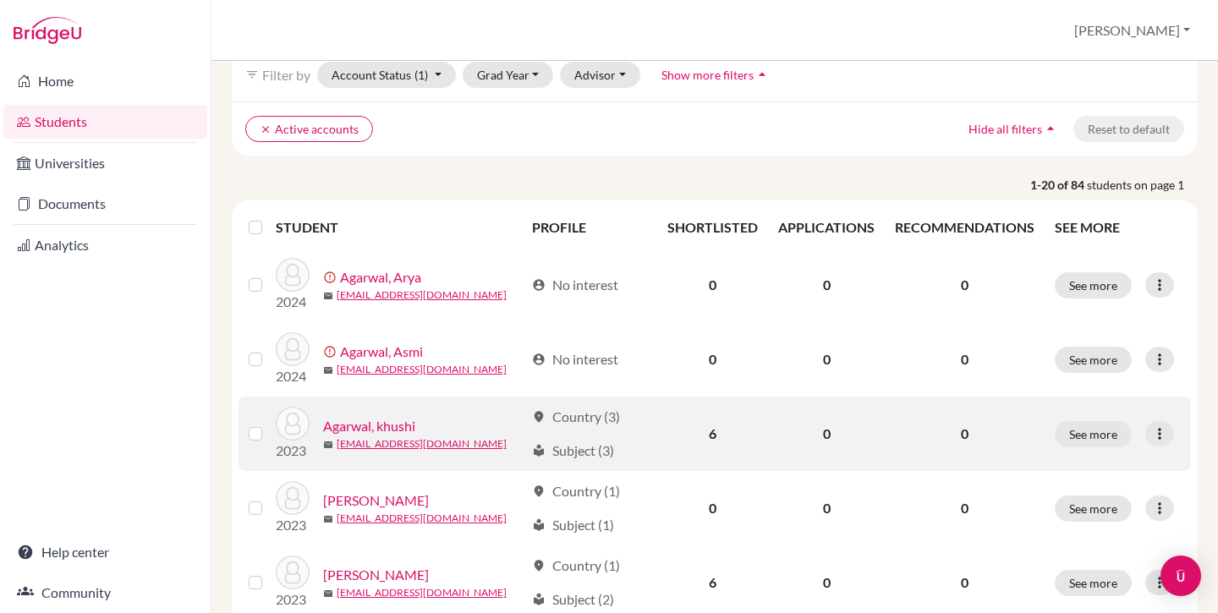
click at [353, 423] on link "Agarwal, khushi" at bounding box center [369, 426] width 92 height 20
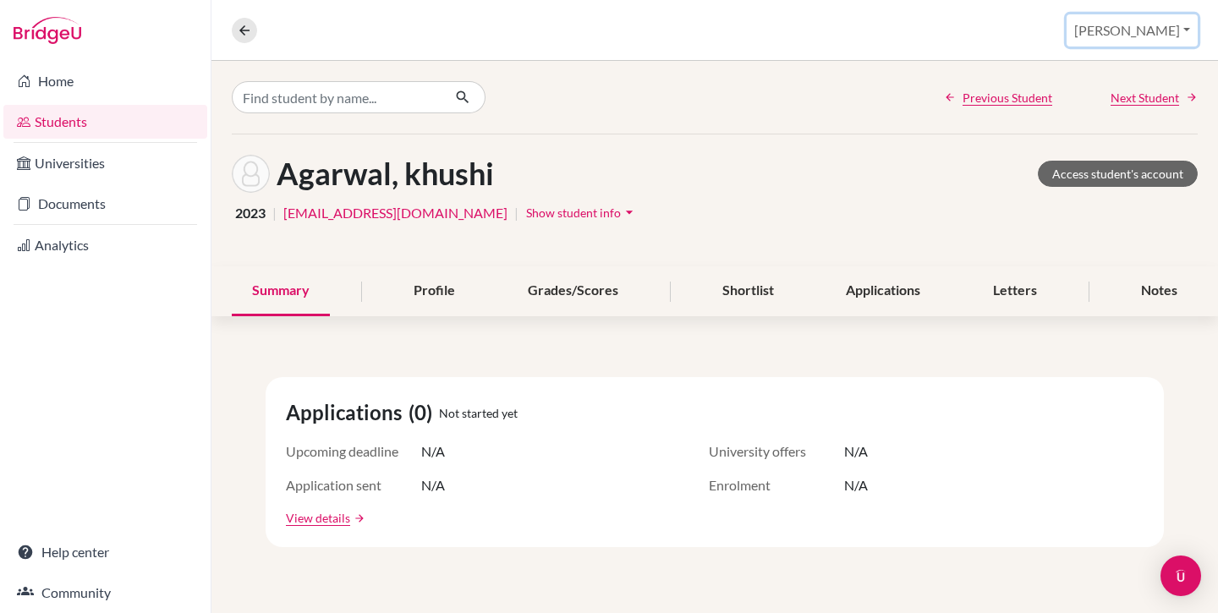
click at [1167, 30] on button "[PERSON_NAME]" at bounding box center [1131, 30] width 131 height 32
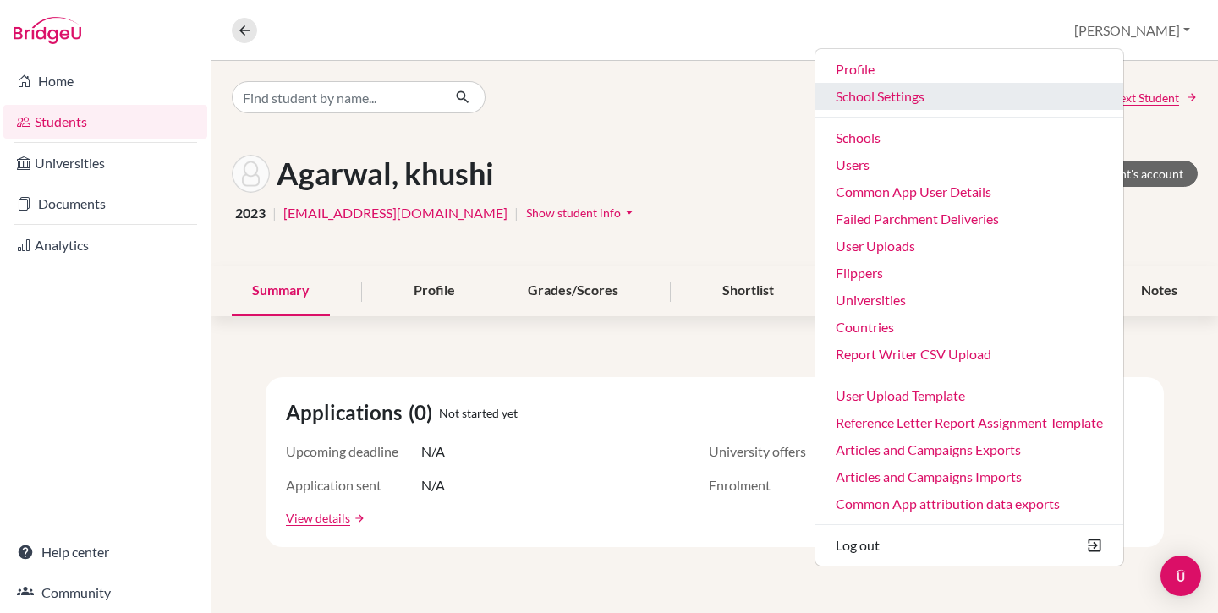
click at [954, 98] on link "School Settings" at bounding box center [969, 96] width 308 height 27
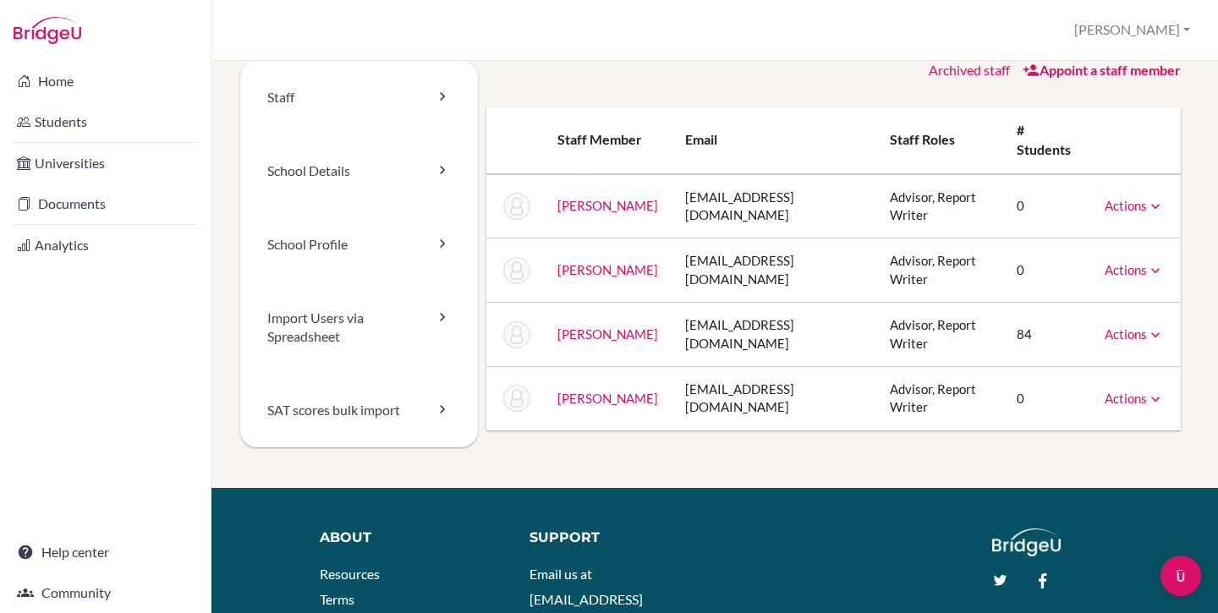
scroll to position [22, 0]
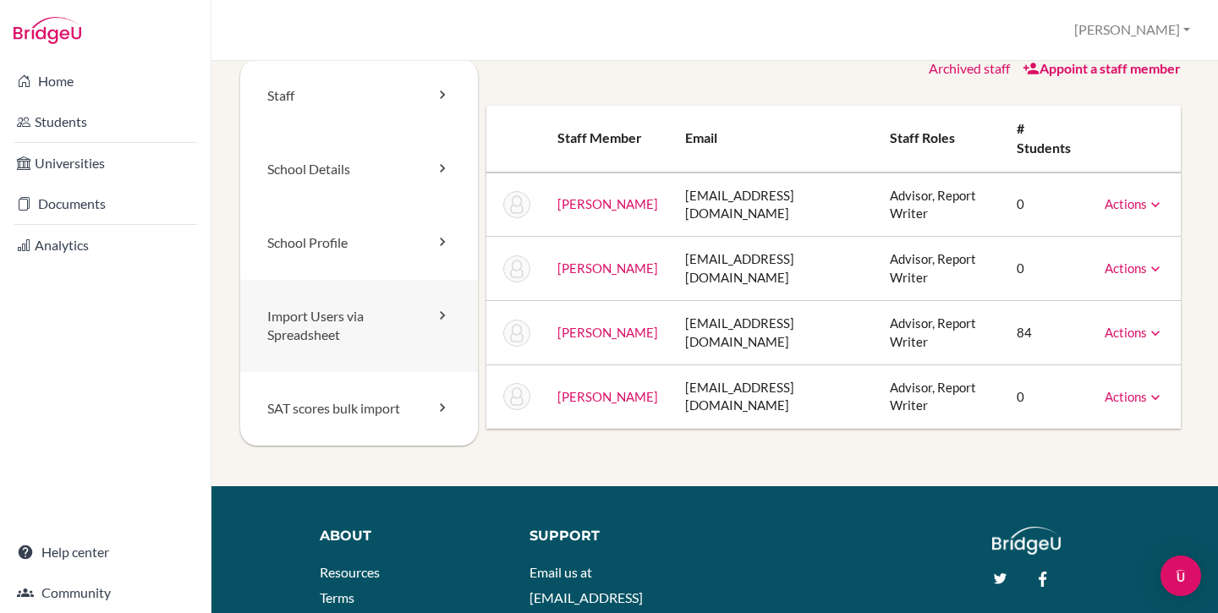
click at [324, 330] on link "Import Users via Spreadsheet" at bounding box center [359, 326] width 238 height 93
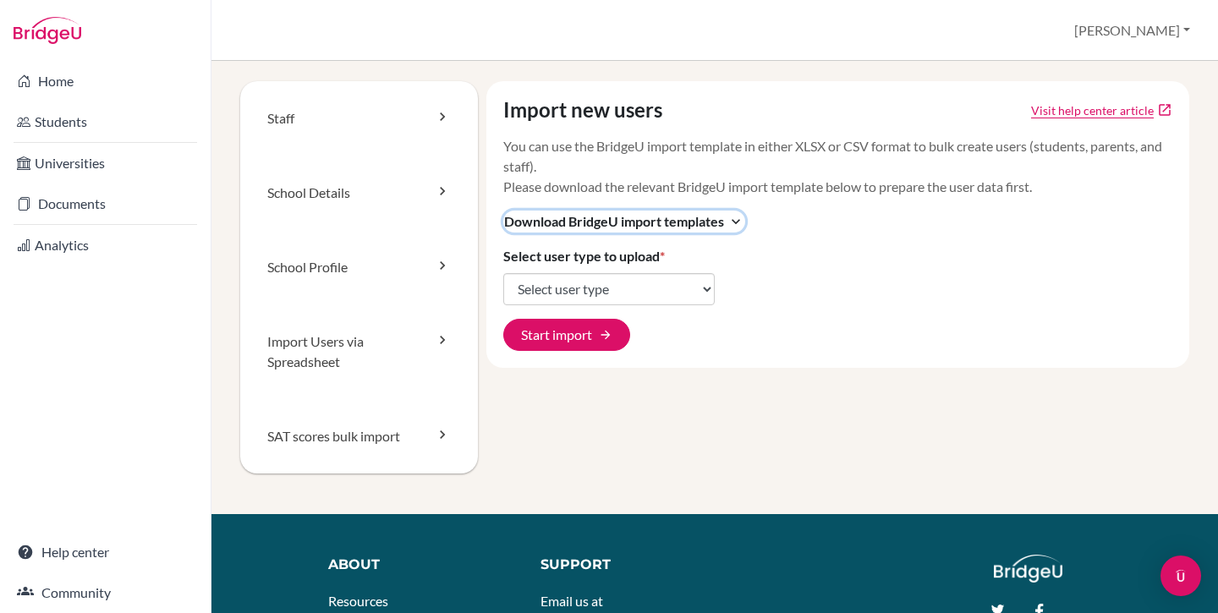
click at [549, 223] on span "Download BridgeU import templates" at bounding box center [614, 221] width 220 height 20
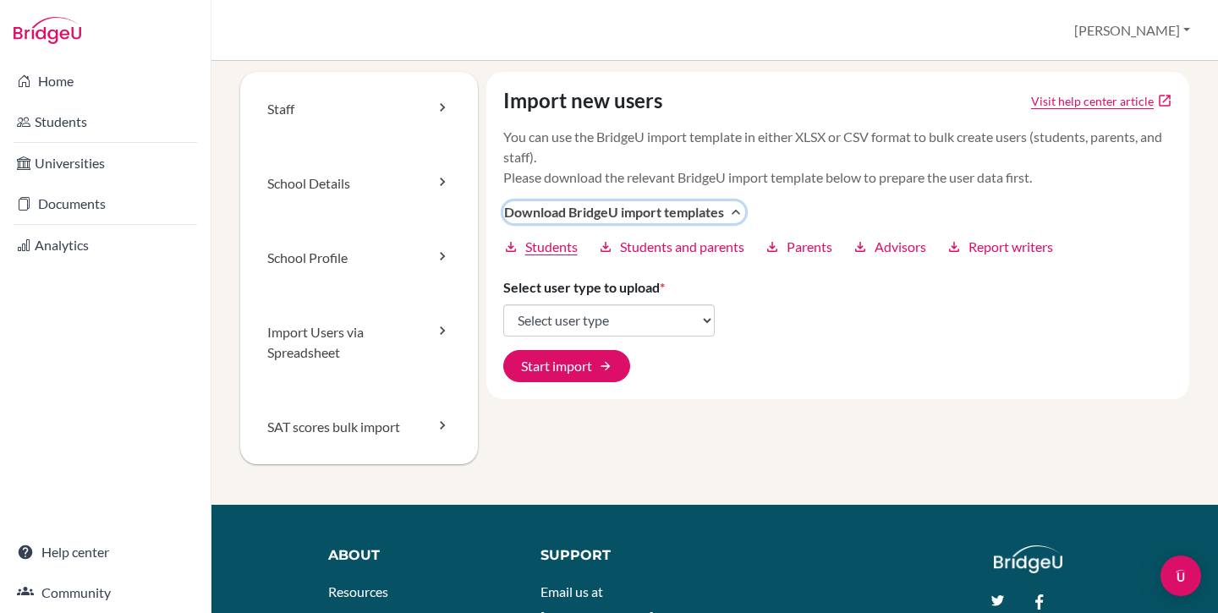
scroll to position [10, 0]
